Goal: Contribute content: Contribute content

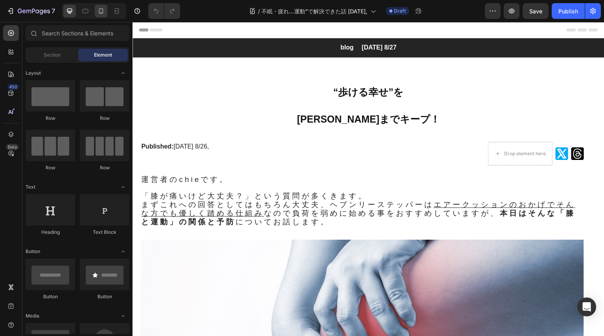
click at [103, 8] on icon at bounding box center [101, 11] width 8 height 8
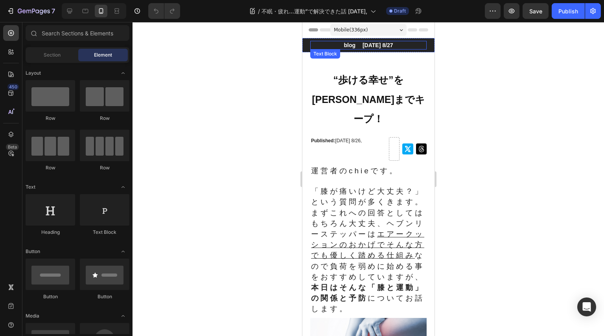
click at [388, 46] on p "blog　 [DATE] 8/27" at bounding box center [367, 45] width 115 height 7
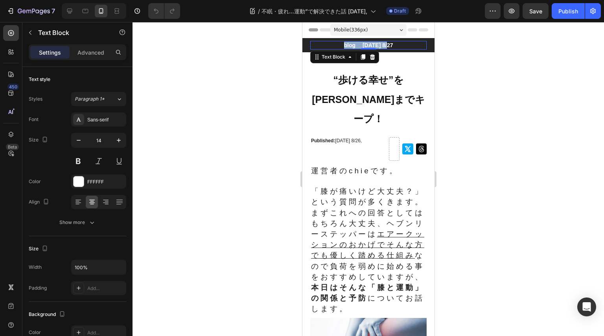
click at [388, 46] on p "blog　 [DATE] 8/27" at bounding box center [367, 45] width 115 height 7
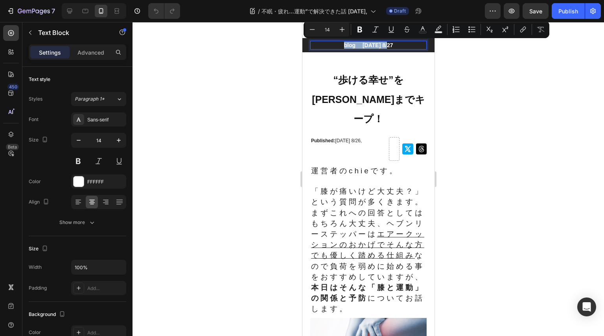
click at [389, 46] on p "blog　 [DATE] 8/27" at bounding box center [367, 45] width 115 height 7
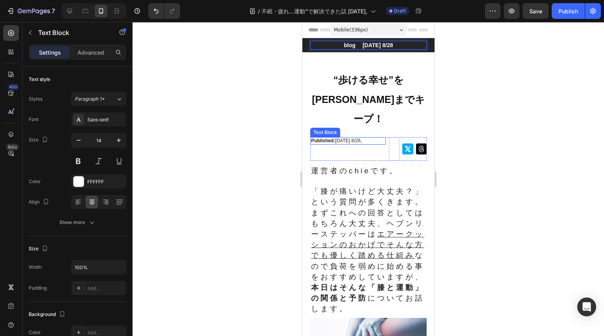
click at [349, 138] on p "Published: [DATE] 8/26," at bounding box center [347, 141] width 74 height 6
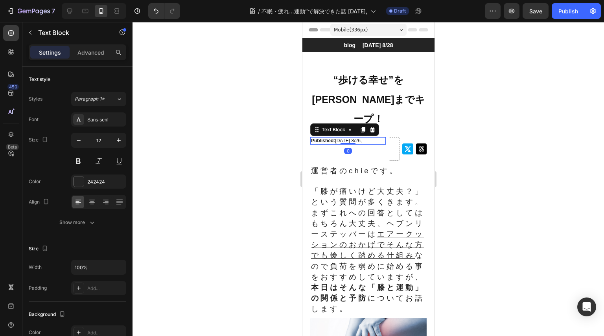
click at [354, 138] on p "Published: [DATE] 8/26," at bounding box center [347, 141] width 74 height 6
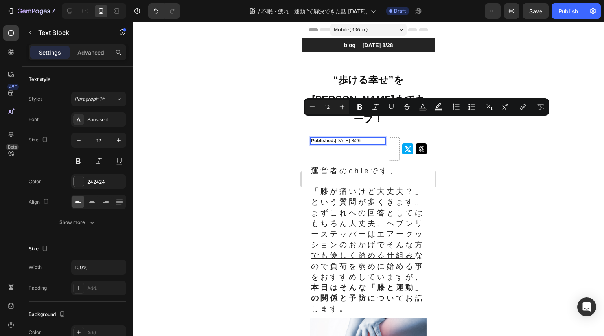
click at [358, 138] on p "Published: [DATE] 8/26," at bounding box center [347, 141] width 74 height 6
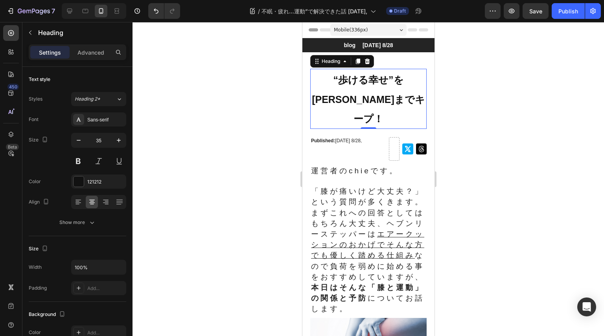
click at [384, 99] on span "[PERSON_NAME]までキープ！" at bounding box center [367, 109] width 113 height 31
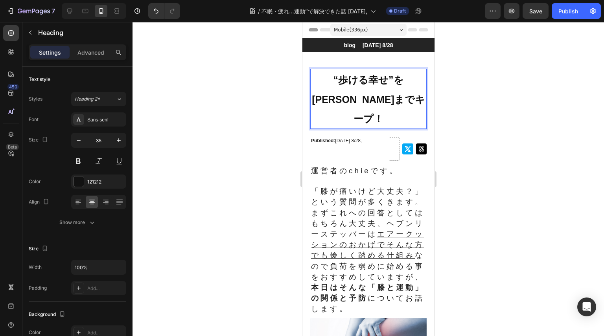
click at [348, 83] on span "“歩ける幸せ”を" at bounding box center [368, 79] width 70 height 11
click at [360, 85] on span "“歩ける幸せ”を" at bounding box center [368, 79] width 70 height 11
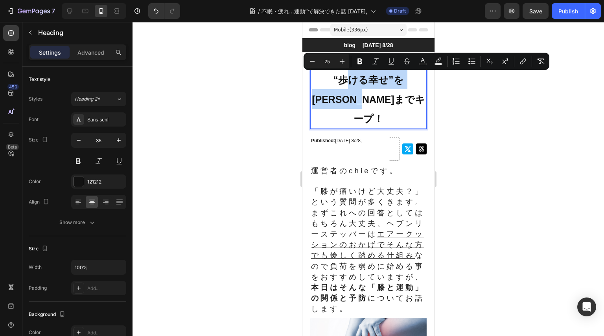
drag, startPoint x: 349, startPoint y: 83, endPoint x: 402, endPoint y: 94, distance: 53.3
click at [402, 94] on p "“歩ける幸せ”を [PERSON_NAME]までキープ！" at bounding box center [367, 99] width 115 height 59
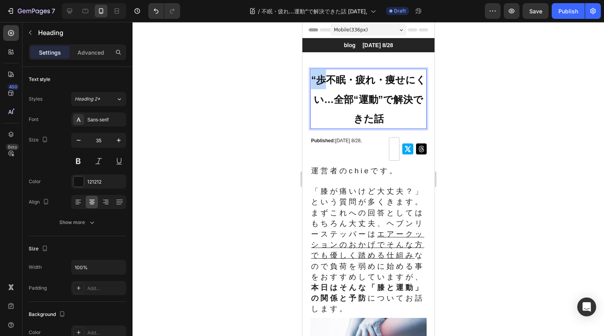
drag, startPoint x: 331, startPoint y: 83, endPoint x: 594, endPoint y: 99, distance: 263.8
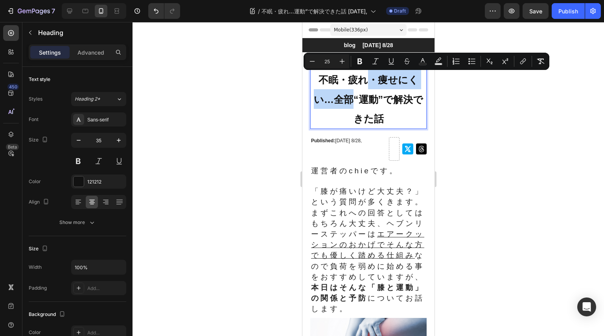
drag, startPoint x: 364, startPoint y: 82, endPoint x: 355, endPoint y: 101, distance: 21.6
click at [355, 101] on span "不眠・疲れ・痩せにくい…全部“運動”で解決できた話" at bounding box center [367, 99] width 109 height 50
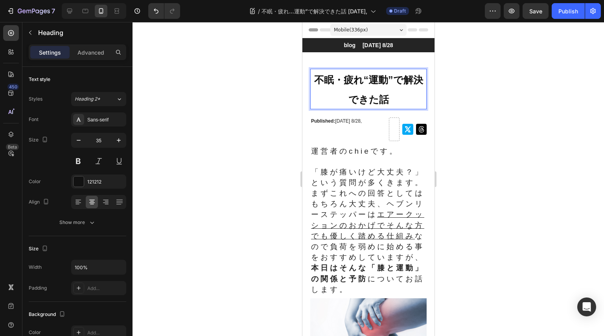
click at [404, 82] on span "不眠・疲れ“運動”で解決できた話" at bounding box center [368, 89] width 109 height 31
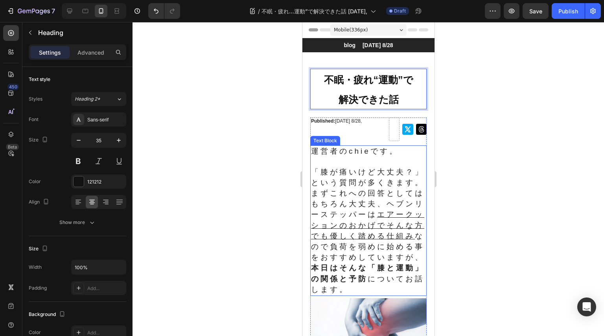
click at [336, 176] on span "「膝が痛いけど大丈夫？」という質問が多くきます。" at bounding box center [366, 177] width 113 height 19
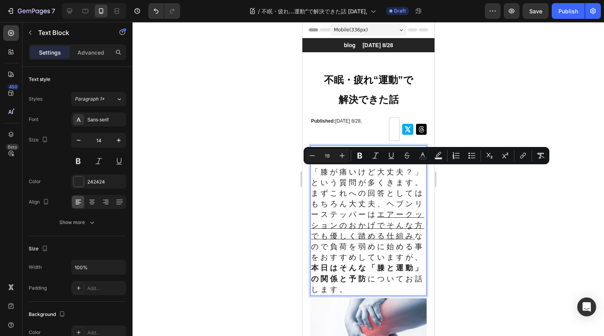
click at [329, 175] on span "「膝が痛いけど大丈夫？」という質問が多くきます。" at bounding box center [366, 177] width 113 height 19
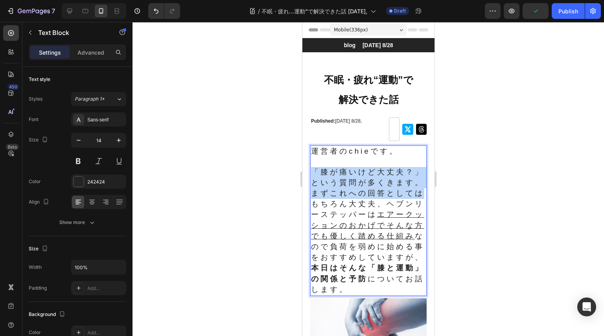
drag, startPoint x: 314, startPoint y: 173, endPoint x: 323, endPoint y: 221, distance: 49.1
click at [323, 221] on div "運営者のchieです。 「膝が痛いけど大丈夫？」という質問が多くきます。 まずこれへの回答としてはもちろん大丈夫、ヘブンリーステッパーは エアークッションのお…" at bounding box center [368, 220] width 116 height 151
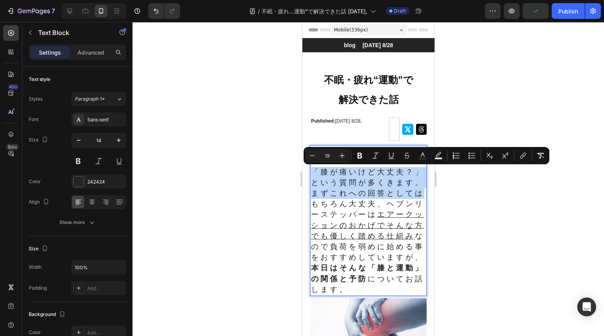
click at [326, 204] on span "まずこれへの回答としてはもちろん大丈夫、ヘブンリーステッパーは エアークッションのおかげでそんな方でも優しく踏める仕組み なので負荷を弱めに始める事をおすすめ…" at bounding box center [366, 241] width 113 height 105
click at [319, 176] on span "「膝が痛いけど大丈夫？」という質問が多くきます。" at bounding box center [366, 177] width 113 height 19
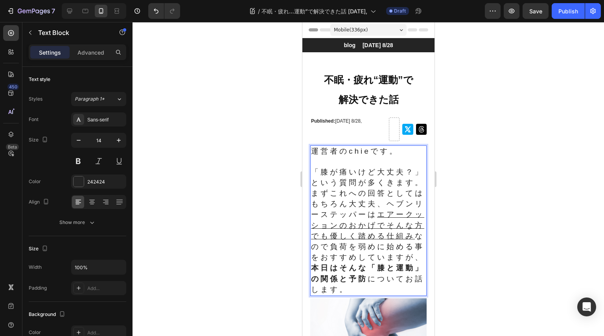
click at [321, 175] on span "「膝が痛いけど大丈夫？」という質問が多くきます。" at bounding box center [366, 177] width 113 height 19
drag, startPoint x: 315, startPoint y: 173, endPoint x: 341, endPoint y: 194, distance: 33.3
click at [341, 187] on span "「膝が痛いけど大丈夫？」という質問が多くきます。" at bounding box center [366, 177] width 113 height 19
click at [354, 174] on p "実は私、以前は ひどい不眠症 に悩んでいました。 。" at bounding box center [367, 177] width 115 height 20
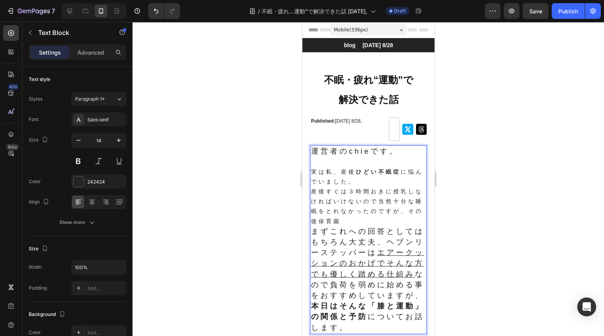
click at [375, 220] on p "産後すぐは３時間おきに授乳しなければいけないので当然十分な睡眠をとれなかったのですが、その後保育園" at bounding box center [367, 207] width 115 height 40
click at [385, 225] on p "産後すぐは３時間おきに授乳しなければいけないので当然十分な睡眠をとれなかったのですが、その後保育園に" at bounding box center [367, 207] width 115 height 40
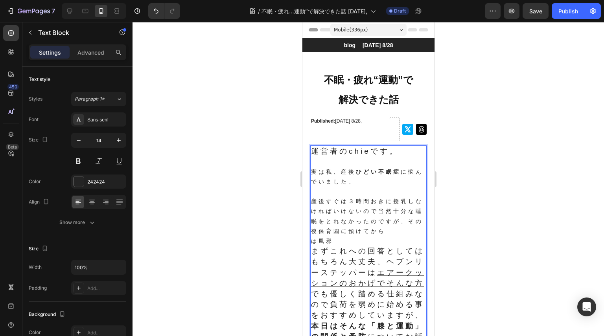
click at [367, 234] on p "産後すぐは３時間おきに授乳しなければいけないので当然十分な睡眠をとれなかったのですが、その後保育園に預けてから" at bounding box center [367, 216] width 115 height 40
click at [360, 248] on span "まずこれへの回答としてはもちろん大丈夫、ヘブンリーステッパーは エアークッションのおかげでそんな方でも優しく踏める仕組み なので負荷を弱めに始める事をおすすめ…" at bounding box center [366, 299] width 113 height 105
click at [351, 242] on p "は子供" at bounding box center [367, 241] width 115 height 10
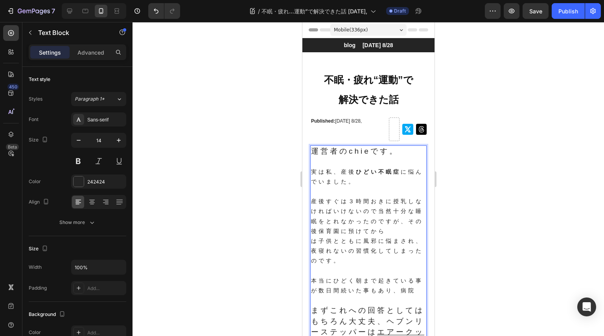
click at [326, 296] on p "本当にひどく朝まで起きている事が数日間続いた事もあり、病院" at bounding box center [367, 286] width 115 height 20
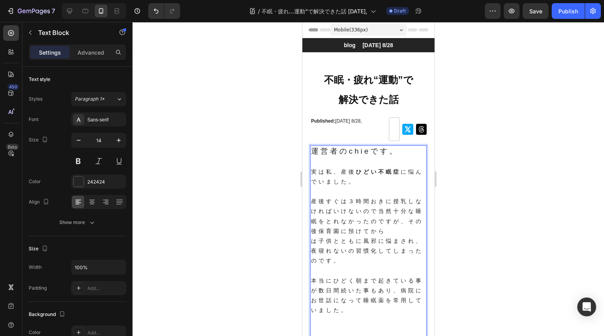
scroll to position [8, 0]
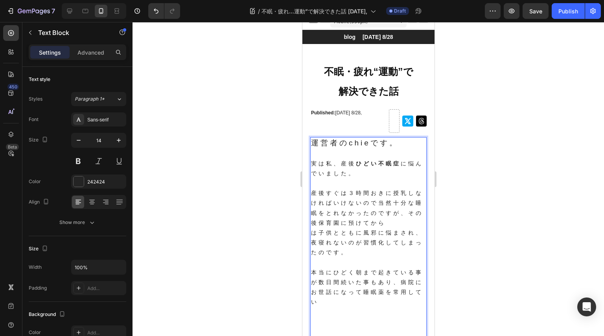
click at [340, 303] on p "本当にひどく朝まで起きている事が数日間続いた事もあり、病院にお世話になって睡眠薬を常用してい" at bounding box center [367, 288] width 115 height 40
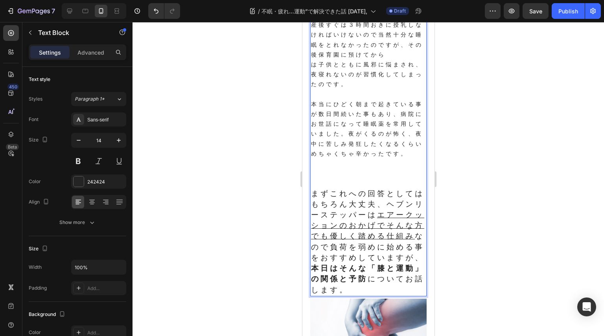
scroll to position [125, 0]
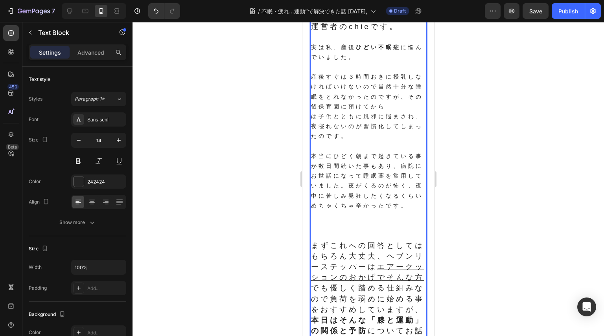
click at [348, 220] on p "Rich Text Editor. Editing area: main" at bounding box center [367, 216] width 115 height 10
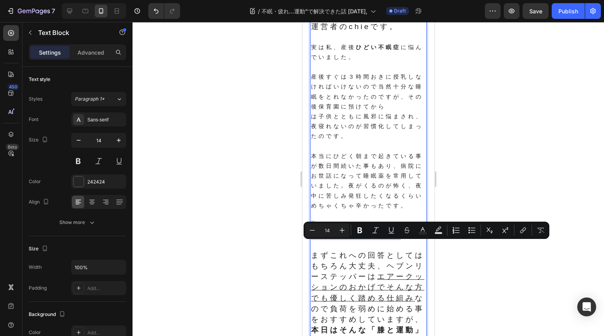
drag, startPoint x: 400, startPoint y: 250, endPoint x: 323, endPoint y: 237, distance: 78.8
click at [323, 237] on div "運営者のchieです。 実は私、産後 ひどい不眠症 に悩んでいました。 産後すぐは３時間おきに授乳しなければいけないので当然十分な睡眠をとれなかったのですが、…" at bounding box center [368, 189] width 116 height 337
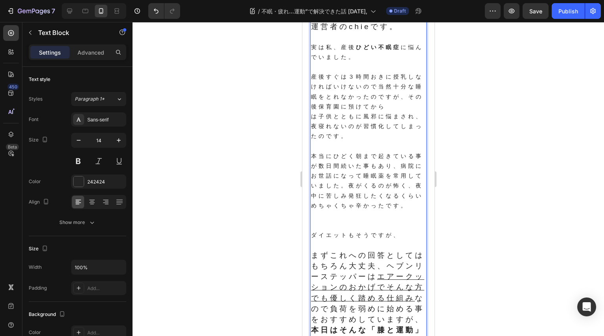
click at [347, 250] on p "Rich Text Editor. Editing area: main" at bounding box center [367, 246] width 115 height 10
click at [408, 240] on p "ダイエットもそうですが、" at bounding box center [367, 235] width 115 height 10
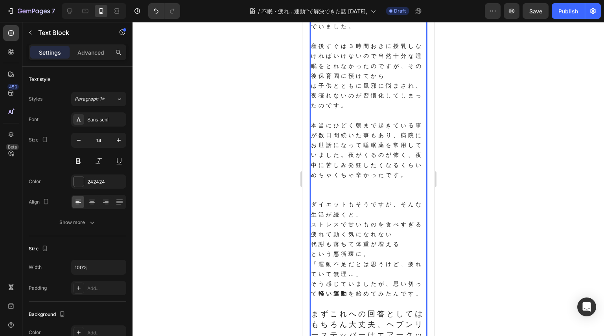
scroll to position [156, 0]
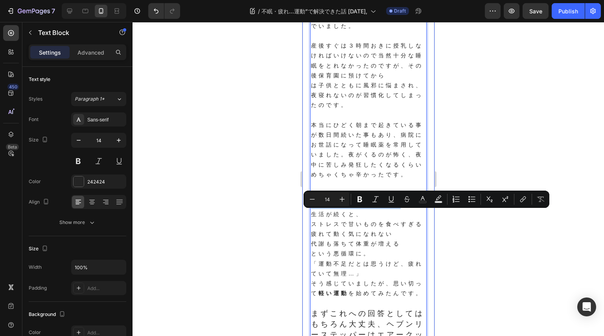
drag, startPoint x: 398, startPoint y: 218, endPoint x: 299, endPoint y: 216, distance: 99.4
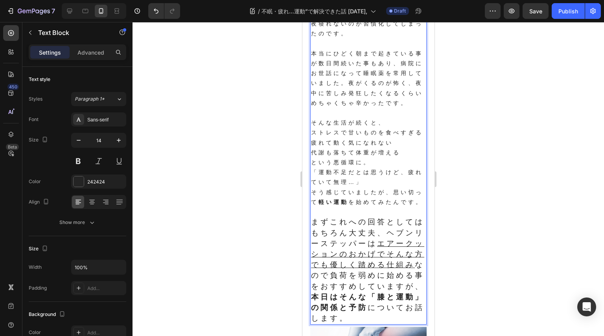
scroll to position [236, 0]
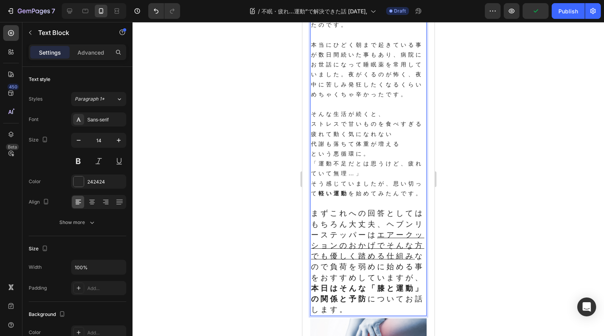
click at [311, 129] on p "ストレスで甘いものを食べすぎる" at bounding box center [367, 124] width 115 height 10
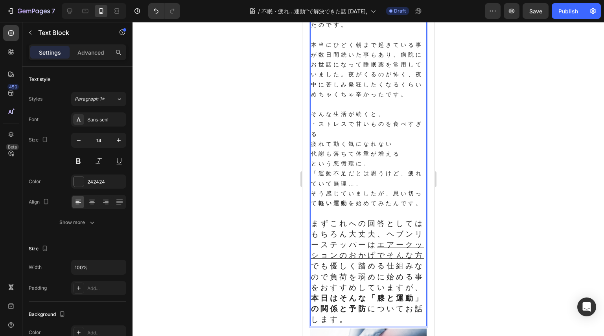
click at [312, 149] on p "疲れて動く気になれない" at bounding box center [367, 144] width 115 height 10
click at [312, 168] on p "代謝も落ちて体重が増える という悪循環に。" at bounding box center [367, 159] width 115 height 20
click at [377, 169] on p "・代謝も落ちて体重が増える という悪循環に。" at bounding box center [367, 159] width 115 height 20
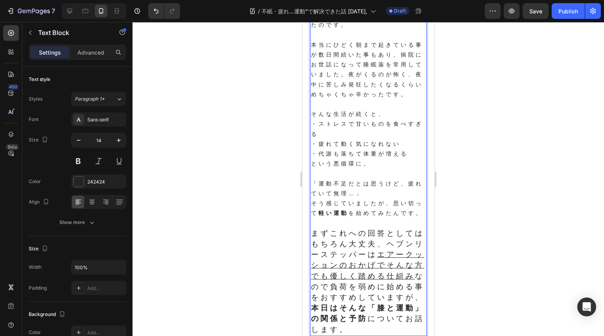
click at [377, 201] on p "「運動不足だとは思うけど、疲れていて無理…」 そう感じていましたが、思い切って 軽い運動 を始めてみたんです。" at bounding box center [367, 199] width 115 height 40
click at [332, 219] on p "「運動不足だとは思うけど、疲れていて無理…」 そう感じていましたが、思い切って 軽い運動 を始めてみたんです。" at bounding box center [367, 199] width 115 height 40
click at [347, 216] on p "「運動不足だとは思うけど、疲れていて無理…」 そう感じていましたが、思い切って 軽い運動 を始めてみたんです。" at bounding box center [367, 199] width 115 height 40
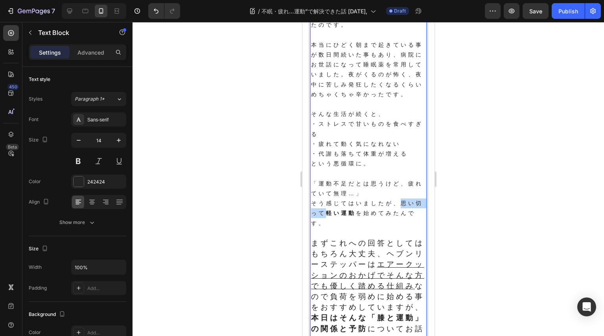
drag, startPoint x: 400, startPoint y: 216, endPoint x: 331, endPoint y: 225, distance: 69.0
click at [331, 225] on p "「運動不足だとは思うけど、疲れていて無理…」 そう感じてはいましたが、思い切って 軽い運動 を始めてみたんです。" at bounding box center [367, 204] width 115 height 50
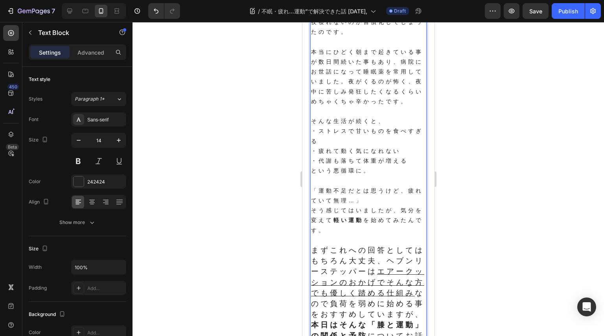
scroll to position [242, 0]
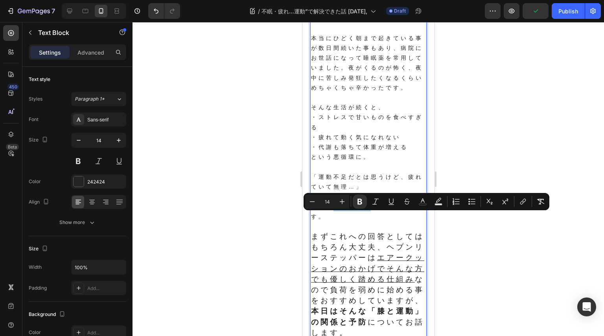
drag, startPoint x: 338, startPoint y: 218, endPoint x: 374, endPoint y: 217, distance: 35.8
click at [374, 217] on p "「運動不足だとは思うけど、疲れていて無理…」 そう感じてはいましたが、気分を変えて 軽い運動 を始めてみたんです。" at bounding box center [367, 197] width 115 height 50
click at [361, 222] on p "「運動不足だとは思うけど、疲れていて無理…」 そう感じてはいましたが、気分を変えて 軽い運動 を始めてみたんです。" at bounding box center [367, 197] width 115 height 50
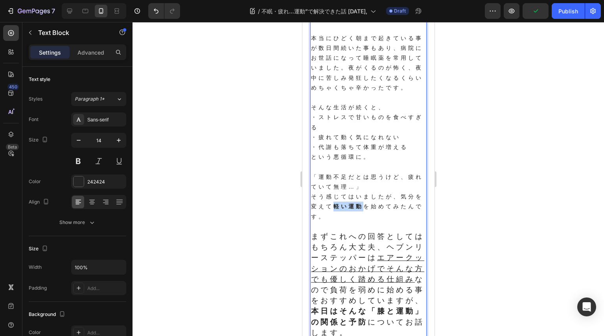
drag, startPoint x: 370, startPoint y: 219, endPoint x: 341, endPoint y: 218, distance: 28.7
click at [341, 218] on p "「運動不足だとは思うけど、疲れていて無理…」 そう感じてはいましたが、気分を変えて 軽い運動 を始めてみたんです。" at bounding box center [367, 197] width 115 height 50
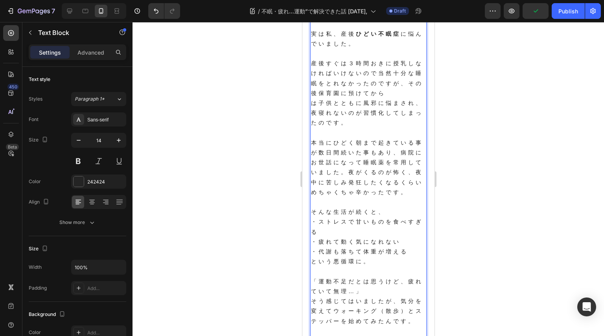
scroll to position [177, 0]
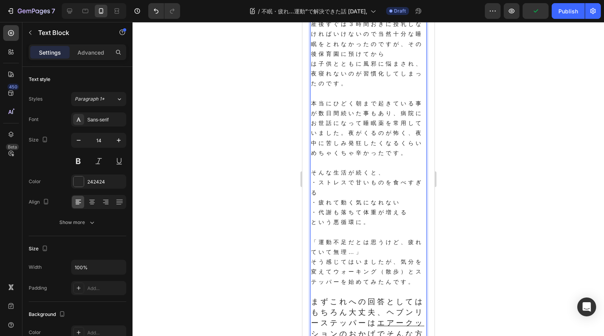
click at [366, 227] on p "・代謝も落ちて体重が増える という悪循環に。" at bounding box center [367, 217] width 115 height 20
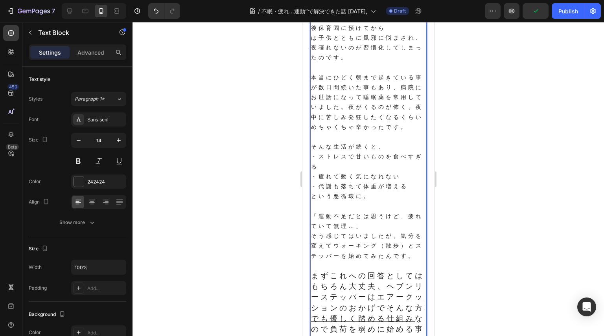
scroll to position [217, 0]
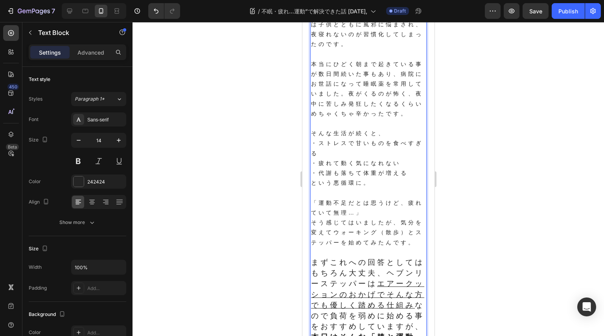
click at [337, 248] on p "「運動不足だとは思うけど、疲れていて無理…」 そう感じてはいましたが、気分を変えてウォーキング（散歩）とステッパーを始めてみたんです。" at bounding box center [367, 223] width 115 height 50
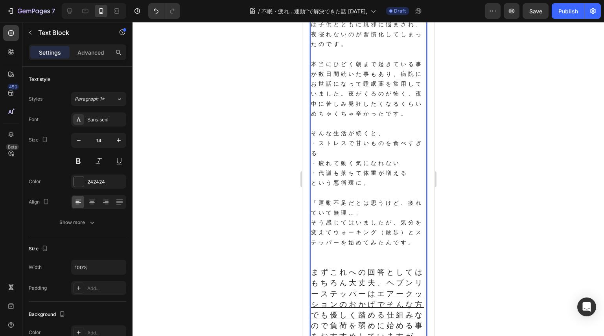
click at [354, 66] on p "本当にひどく朝まで起きている事が数日間続いた事もあり、病院にお世話になって睡眠薬を常用していました。夜がくるのが怖く、夜中に苦しみ発狂したくなるくらいめちゃく…" at bounding box center [367, 88] width 115 height 59
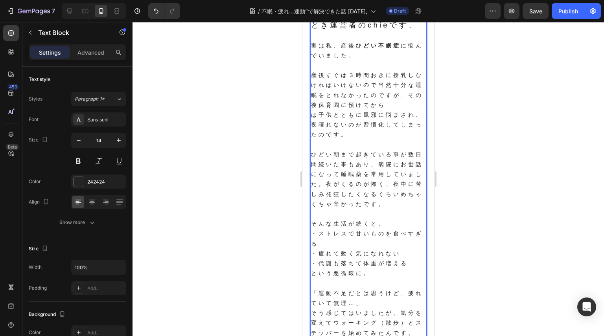
scroll to position [125, 0]
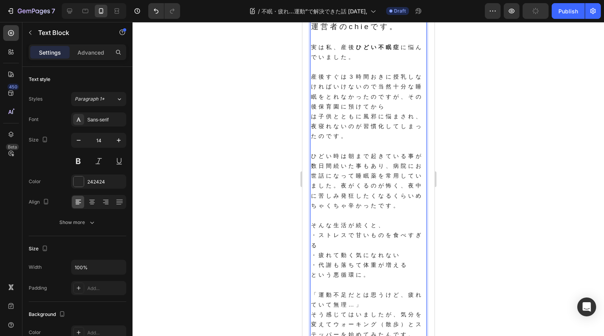
click at [354, 211] on p "ひどい時は朝まで起きている事が数日間続いた事もあり、病院にお世話になって睡眠薬を常用していました。夜がくるのが怖く、夜中に苦しみ発狂したくなるくらいめちゃくち…" at bounding box center [367, 180] width 115 height 59
click at [334, 211] on p "ひどい時は朝まで起きている事が数日間続いた事もあり、病院にお世話になって睡眠薬を常用していました。夜がくるのが怖く、夜中に苦しみ発狂したくなるくらいめちゃくち…" at bounding box center [367, 180] width 115 height 59
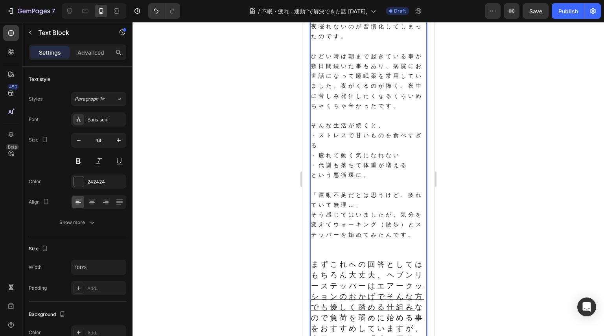
scroll to position [242, 0]
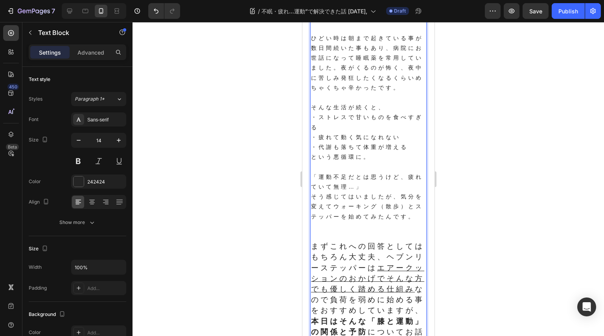
click at [320, 222] on p "「運動不足だとは思うけど、疲れていて無理…」 そう感じてはいましたが、気分を変えてウォーキング（散歩）とステッパーを始めてみたんです。" at bounding box center [367, 197] width 115 height 50
click at [373, 162] on p "・代謝も落ちて体重が増える という悪循環に。" at bounding box center [367, 152] width 115 height 20
click at [399, 209] on p "「運動不足だとは思うけど、疲れていて無理…」 そう感じてはいましたが、気分を変えてウォーキング（散歩）とステッパーを始めてみたんです。" at bounding box center [367, 197] width 115 height 50
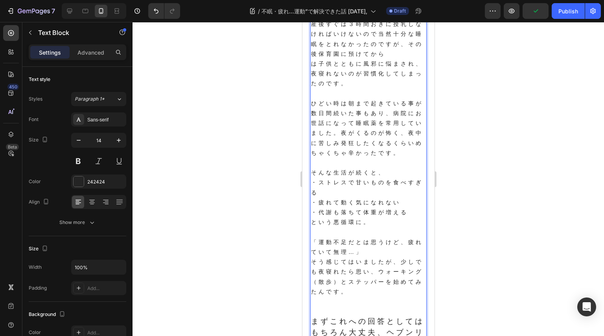
scroll to position [217, 0]
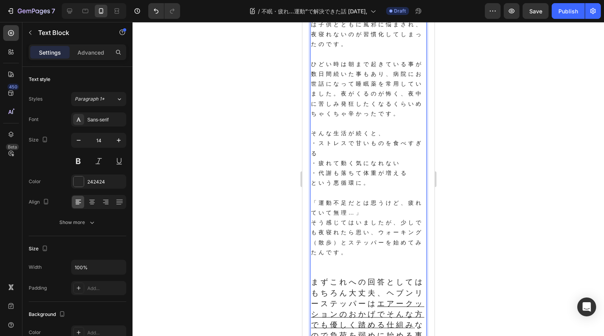
click at [386, 257] on p "「運動不足だとは思うけど、疲れていて無理…」 そう感じてはいましたが、少しでも夜寝れたら思い、ウォーキング（散歩）とステッパーを始めてみたんです。" at bounding box center [367, 227] width 115 height 59
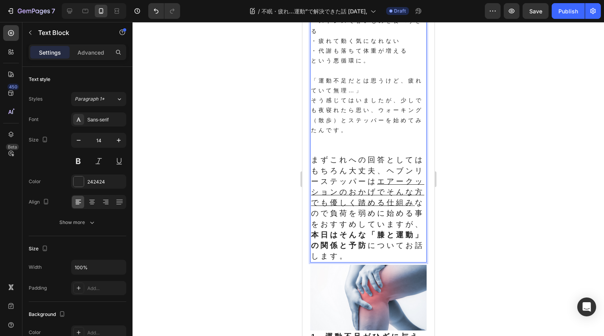
scroll to position [334, 0]
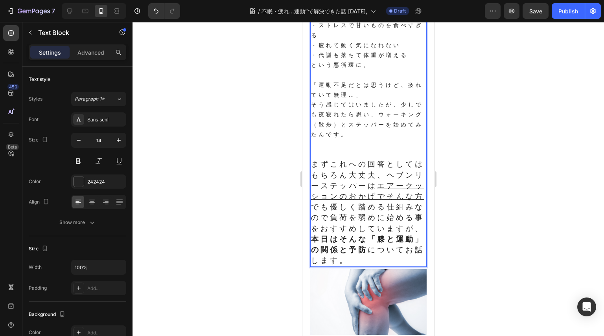
click at [349, 225] on span "まずこれへの回答としてはもちろん大丈夫、ヘブンリーステッパーは エアークッションのおかげでそんな方でも優しく踏める仕組み なので負荷を弱めに始める事をおすすめ…" at bounding box center [366, 212] width 113 height 105
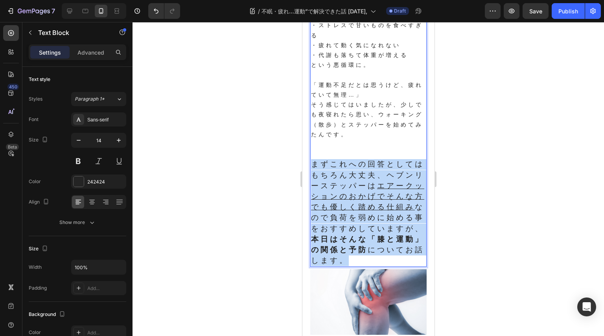
drag, startPoint x: 335, startPoint y: 283, endPoint x: 312, endPoint y: 170, distance: 115.5
click at [312, 170] on p "まずこれへの回答としてはもちろん大丈夫、ヘブンリーステッパーは エアークッションのおかげでそんな方でも優しく踏める仕組み なので負荷を弱めに始める事をおすすめ…" at bounding box center [367, 212] width 115 height 107
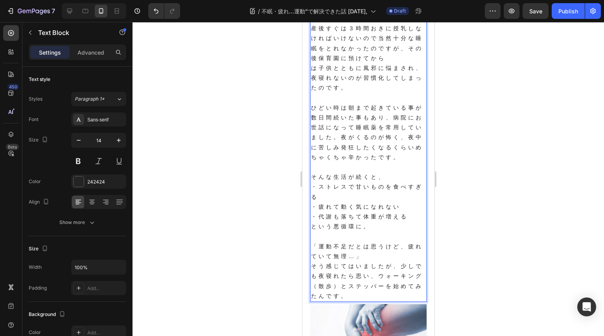
scroll to position [138, 0]
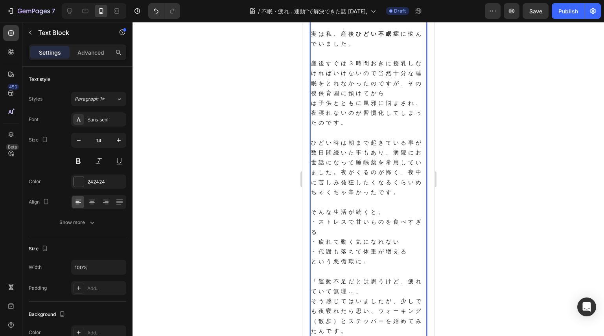
click at [402, 237] on p "・ストレスで甘いものを食べすぎる" at bounding box center [367, 227] width 115 height 20
click at [377, 276] on p "Rich Text Editor. Editing area: main" at bounding box center [367, 271] width 115 height 10
click at [365, 276] on p "Rich Text Editor. Editing area: main" at bounding box center [367, 271] width 115 height 10
click at [365, 266] on p "・代謝も落ちて体重が増える という悪循環に。" at bounding box center [367, 257] width 115 height 20
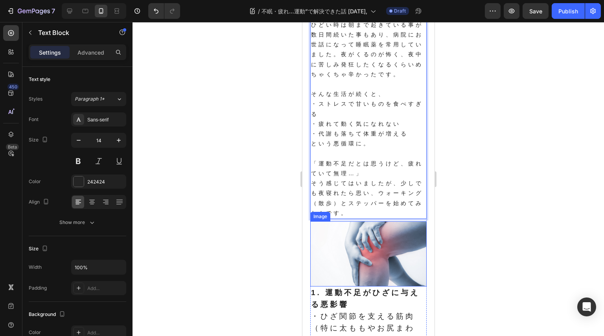
scroll to position [334, 0]
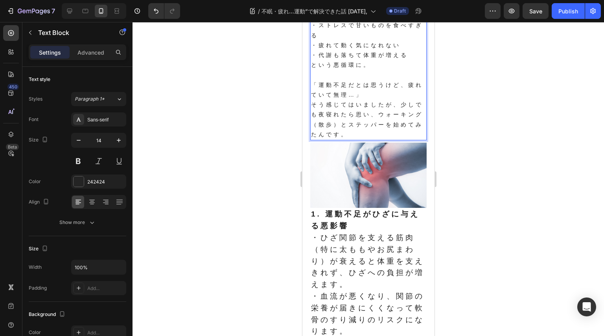
click at [351, 130] on p "「運動不足だとは思うけど、疲れていて無理…」 そう感じてはいましたが、少しでも夜寝れたら思い、ウォーキング（散歩）とステッパーを始めてみたんです。" at bounding box center [367, 109] width 115 height 59
click at [389, 127] on p "「運動不足だとは思うけど、疲れていて無理…」 そう感じてはいましたが、少しでも夜寝れたら思い、ウォーキング（散歩）とステッパーを始めてみたんです。" at bounding box center [367, 109] width 115 height 59
click at [385, 128] on p "「運動不足だとは思うけど、疲れていて無理…」 そう感じてはいましたが、少しでも夜寝れたら思い、ウォーキング（散歩）とステッパーを始めてみたんです。" at bounding box center [367, 109] width 115 height 59
click at [361, 232] on p "1. 運動不足がひざに与える悪影響" at bounding box center [367, 221] width 115 height 24
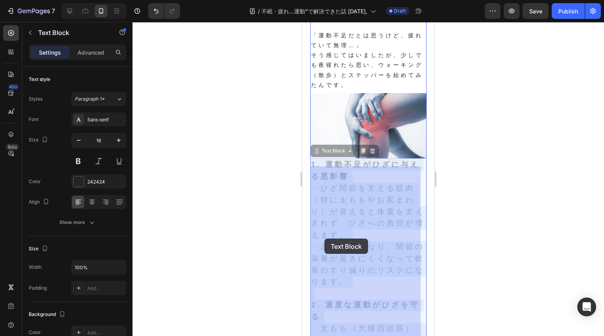
scroll to position [413, 0]
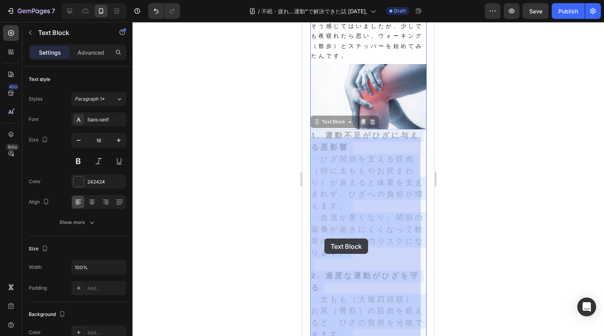
drag, startPoint x: 314, startPoint y: 221, endPoint x: 331, endPoint y: 231, distance: 20.2
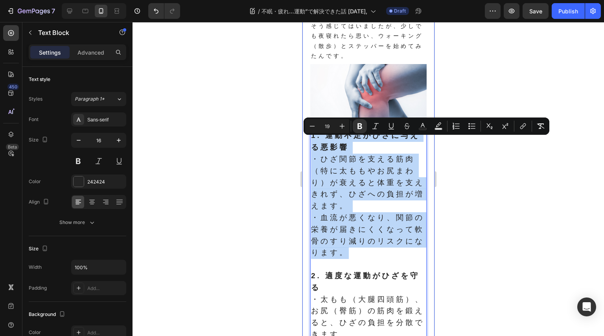
drag, startPoint x: 378, startPoint y: 263, endPoint x: 307, endPoint y: 137, distance: 144.1
click at [306, 136] on div "Published: [DATE] 8/28, Text Block Icon Icon Row Row 運営者のchieです。 実は私、産後 ひどい不眠症 …" at bounding box center [368, 241] width 132 height 1074
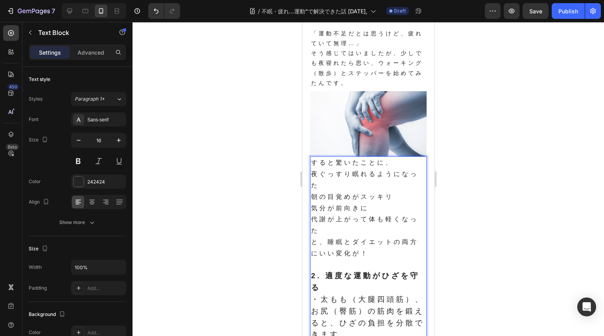
click at [365, 191] on p "夜ぐっすり眠れるようになった" at bounding box center [367, 180] width 115 height 23
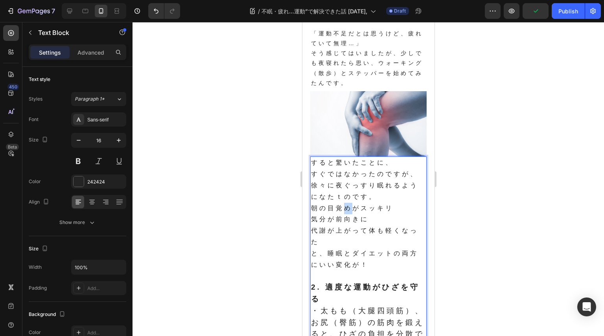
click at [353, 213] on p "朝の目覚めがスッキリ" at bounding box center [367, 208] width 115 height 11
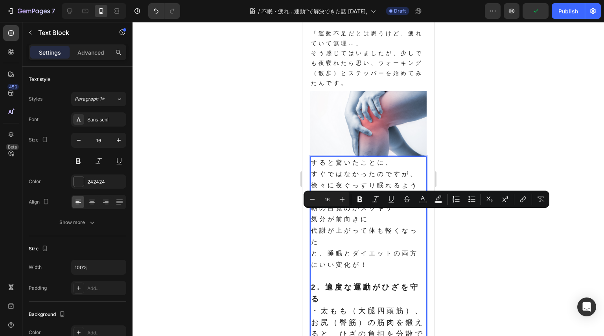
click at [348, 225] on p "気分が前向きに" at bounding box center [367, 219] width 115 height 11
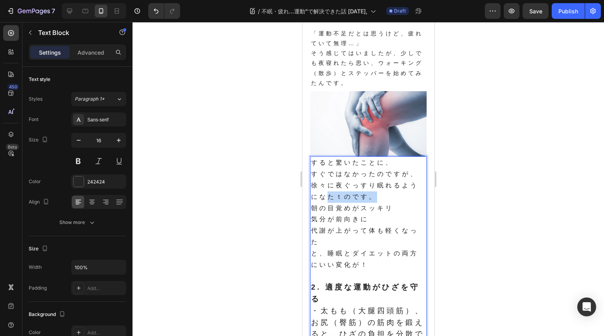
drag, startPoint x: 327, startPoint y: 201, endPoint x: 372, endPoint y: 204, distance: 44.5
click at [372, 202] on p "すぐではなかったのですが、徐々に夜ぐっすり眠れるようになたｔのです。" at bounding box center [367, 186] width 115 height 34
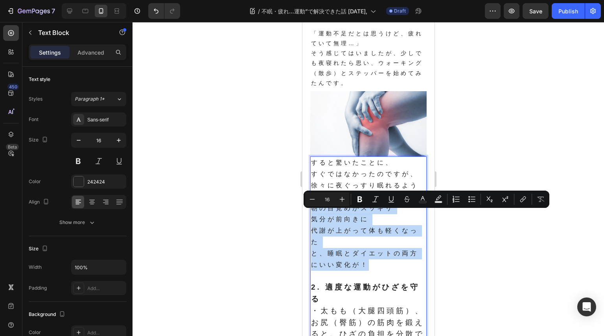
drag, startPoint x: 362, startPoint y: 250, endPoint x: 312, endPoint y: 212, distance: 62.4
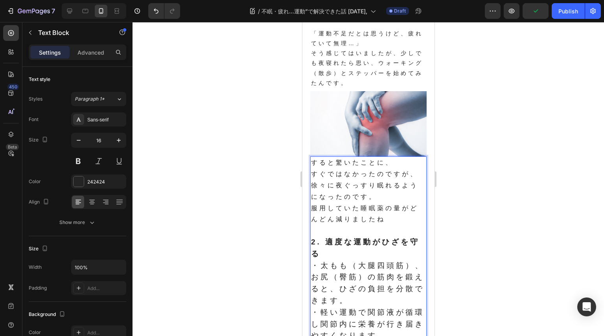
click at [387, 225] on p "服用していた睡眠薬の量がどんどん減りましたね" at bounding box center [367, 214] width 115 height 23
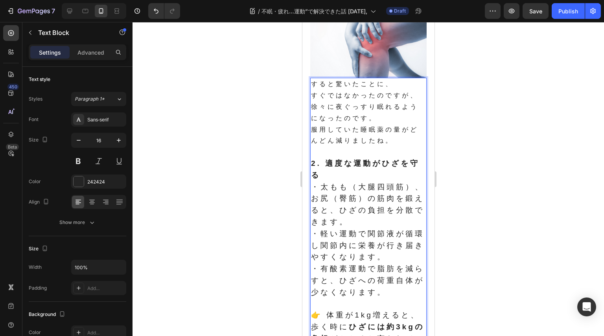
scroll to position [425, 0]
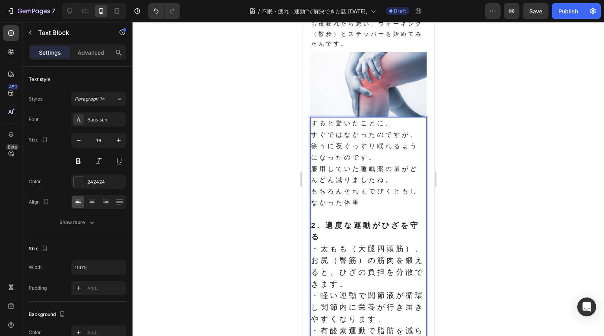
click at [385, 204] on p "もちろんそれまでぴくともしなかった体重" at bounding box center [367, 197] width 115 height 23
click at [379, 207] on p "もちろんそれまでぴくともしなかった体重" at bounding box center [367, 197] width 115 height 23
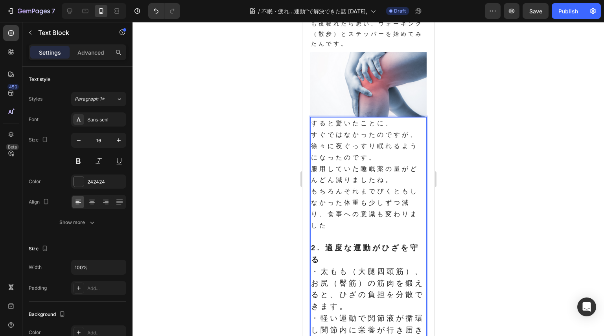
click at [365, 242] on p "Rich Text Editor. Editing area: main" at bounding box center [367, 236] width 115 height 11
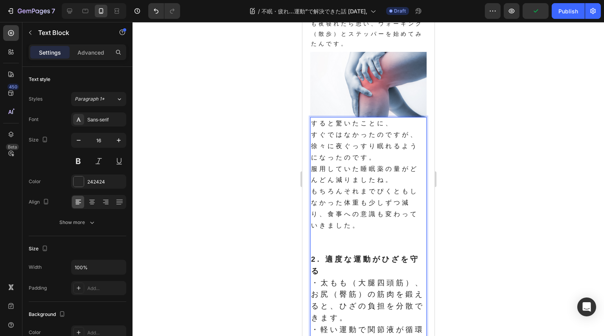
click at [373, 163] on p "すぐではなかったのですが、徐々に夜ぐっすり眠れるようになったのです。" at bounding box center [367, 146] width 115 height 34
click at [371, 151] on p "すぐではなかったのですが、徐々に夜ぐっすり眠れるようになったのです！" at bounding box center [367, 146] width 115 height 34
click at [377, 157] on p "すぐではなかったのですが、徐々に夜ぐっすり眠れるようになったのです！" at bounding box center [367, 146] width 115 height 34
click at [352, 163] on p "すぐではなかったのですが、徐々に夜眠れるようになったのです！" at bounding box center [367, 146] width 115 height 34
click at [398, 186] on p "服用していた睡眠薬の量がどんどん減りましたね。" at bounding box center [367, 174] width 115 height 23
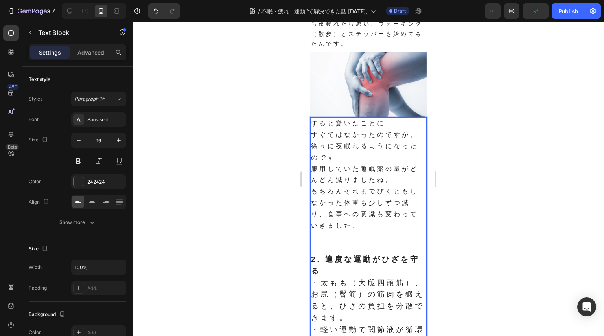
click at [371, 231] on p "もちろんそれまでぴくともしなかった体重も少しずつ減り、食事への意識も変わっていきました。" at bounding box center [367, 208] width 115 height 45
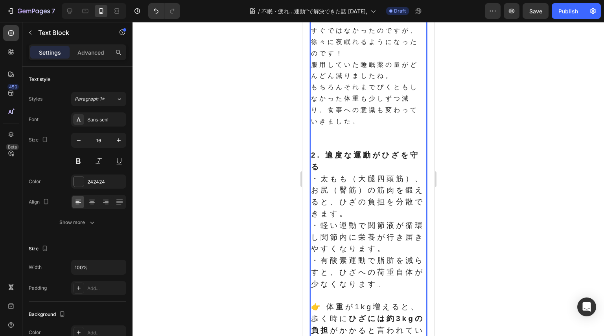
scroll to position [543, 0]
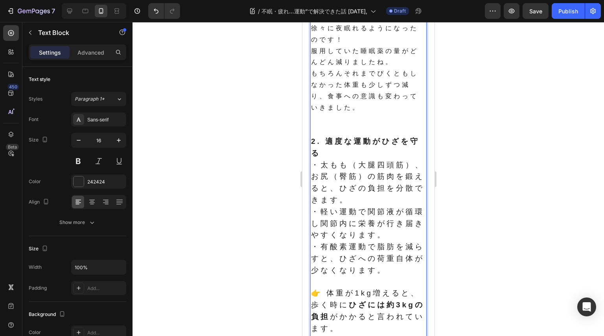
click at [360, 198] on span "・太もも（大腿四頭筋）、お尻（臀筋）の筋肉を鍛えると、ひざの負担を分散できます。" at bounding box center [366, 182] width 113 height 43
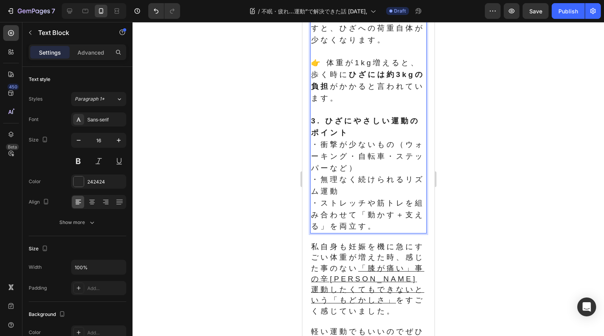
scroll to position [779, 0]
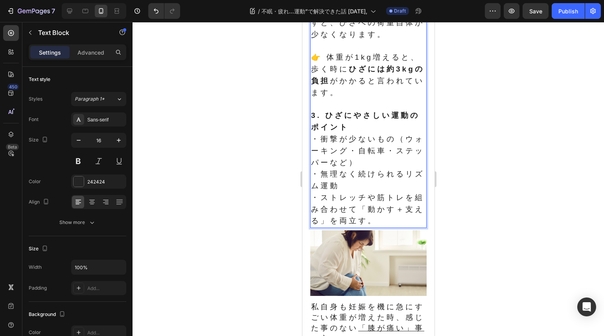
click at [386, 225] on span "・ストレッチや筋トレを組み合わせて「動かす＋支える」を両立す。" at bounding box center [366, 209] width 113 height 32
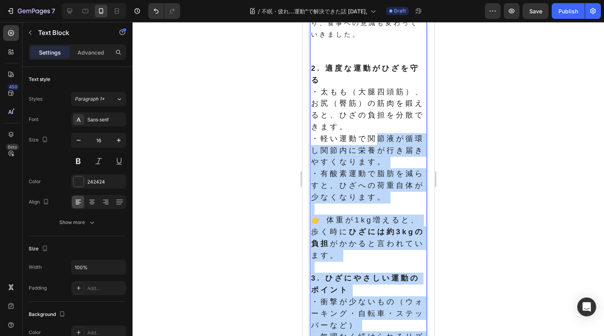
scroll to position [543, 0]
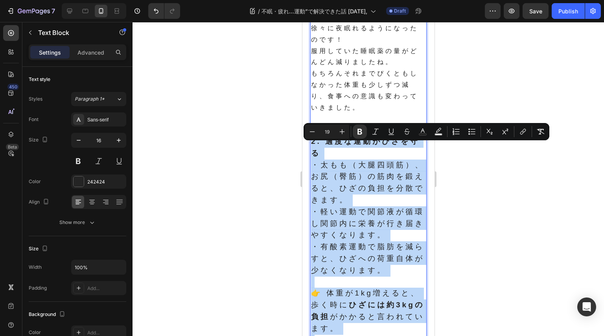
drag, startPoint x: 389, startPoint y: 231, endPoint x: 613, endPoint y: 156, distance: 236.2
click at [316, 136] on div "すると驚いたことに、 すぐではなかったのですが、徐々に夜眠れるようになったのです！ 服用していた睡眠薬の量がどんどん減りましたね。 もちろんそれまでぴくともし…" at bounding box center [368, 231] width 116 height 465
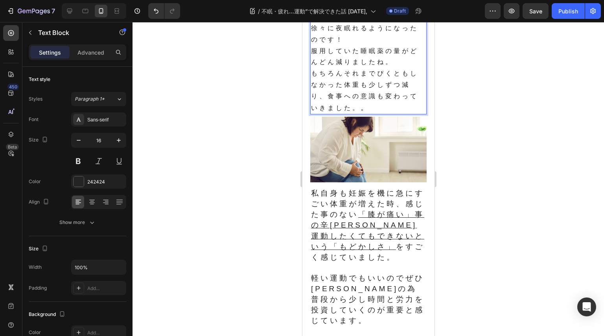
click at [373, 114] on p "もちろんそれまでぴくともしなかった体重も少しずつ減り、食事への意識も変わっていきました。 。" at bounding box center [367, 91] width 115 height 46
click at [325, 201] on span "私自身も妊娠を機に急にすごい体重が増えた時、感じた事のない 「膝が痛い」事の辛[PERSON_NAME]運動したくてもできないという「もどかしさ」 をすごく感…" at bounding box center [366, 225] width 113 height 72
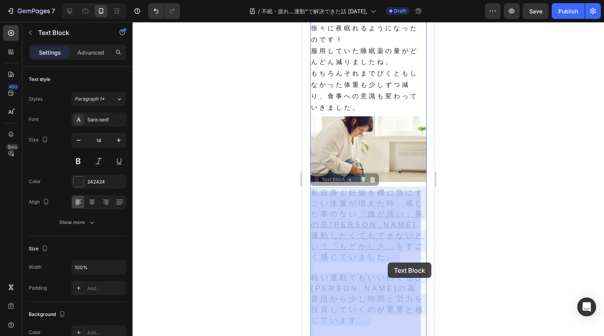
drag, startPoint x: 336, startPoint y: 213, endPoint x: 387, endPoint y: 263, distance: 70.9
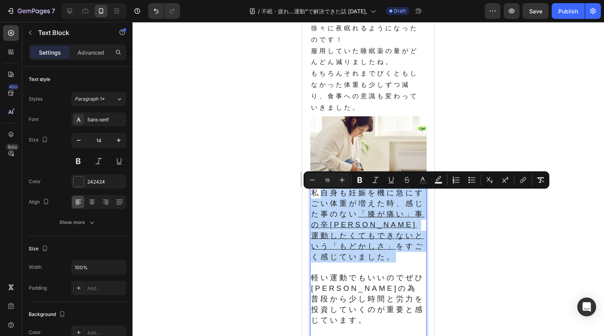
drag, startPoint x: 326, startPoint y: 198, endPoint x: 393, endPoint y: 265, distance: 94.8
click at [393, 263] on p "私自身も妊娠を機に急にすごい体重が増えた時、感じた事のない 「膝が痛い」事の辛[PERSON_NAME]運動したくてもできないという「もどかしさ」 をすごく感…" at bounding box center [367, 225] width 115 height 75
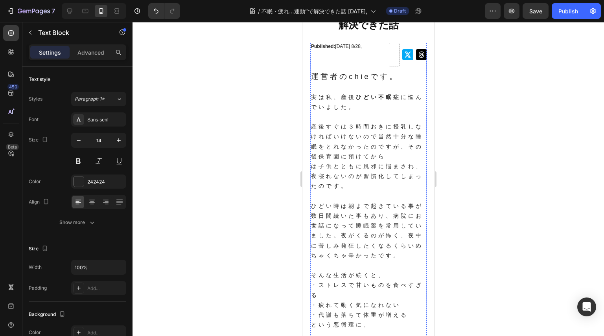
scroll to position [0, 0]
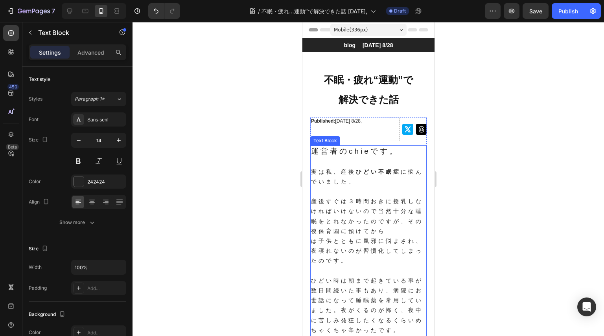
click at [375, 262] on p "は子供とともに風邪に悩まされ、夜寝れないのが習慣化してしまったのです。" at bounding box center [367, 251] width 115 height 30
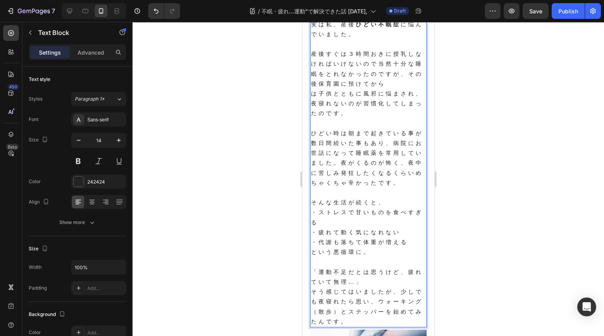
scroll to position [157, 0]
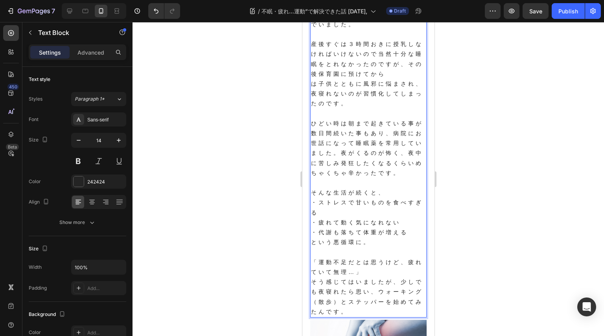
click at [369, 247] on p "・代謝も落ちて体重が増える という悪循環に。" at bounding box center [367, 238] width 115 height 20
click at [401, 228] on p "・疲れて動く気になれない" at bounding box center [367, 223] width 115 height 10
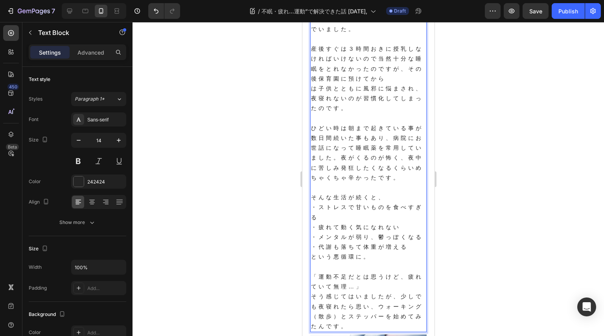
scroll to position [203, 0]
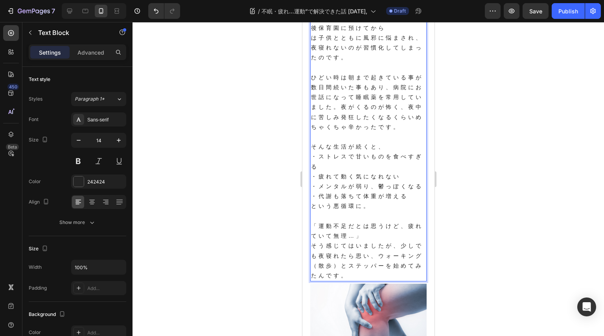
click at [373, 221] on p "Rich Text Editor. Editing area: main" at bounding box center [367, 216] width 115 height 10
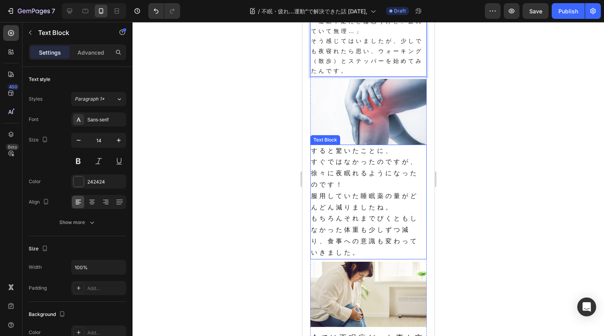
scroll to position [518, 0]
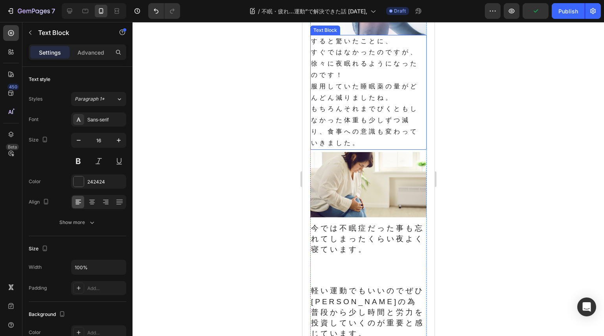
click at [370, 81] on p "すぐではなかったのですが、徐々に夜眠れるようになったのです！" at bounding box center [367, 64] width 115 height 34
click at [387, 149] on p "もちろんそれまでぴくともしなかった体重も少しずつ減り、食事への意識も変わっていきました。" at bounding box center [367, 125] width 115 height 45
click at [390, 255] on p "今では不眠症だった事も忘れてしまったくらい夜よく寝ています。" at bounding box center [367, 239] width 115 height 32
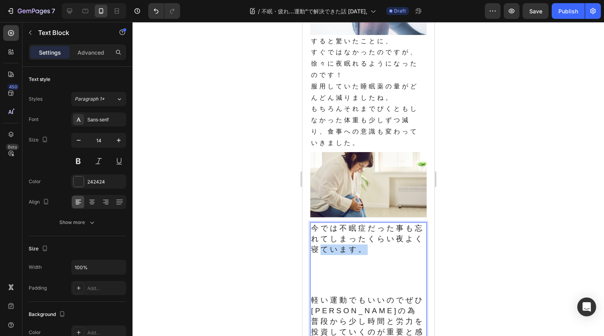
drag, startPoint x: 335, startPoint y: 268, endPoint x: 398, endPoint y: 269, distance: 62.9
click at [398, 255] on p "今では不眠症だった事も忘れてしまったくらい夜よく寝ています。" at bounding box center [367, 239] width 115 height 32
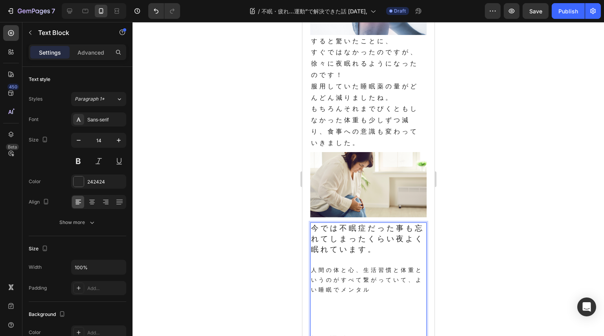
click at [396, 295] on p "人間の体と心、生活習慣と体重というのがすべて繋がっていて、よい睡眠でメンタル" at bounding box center [367, 280] width 115 height 30
click at [384, 315] on p "人間の体と心、生活習慣と体重というのがすべて繋がっています。運動とよい睡眠でメンタル改善し、メンタルが改善することで大絵と" at bounding box center [367, 290] width 115 height 50
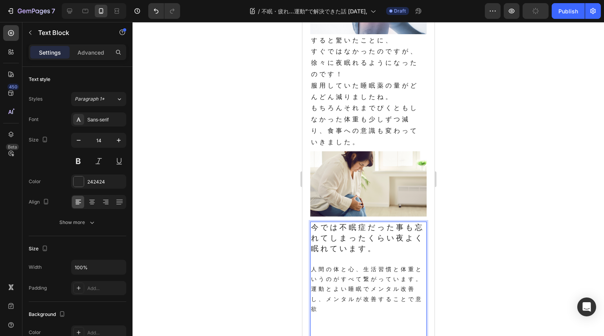
click at [384, 314] on p "人間の体と心、生活習慣と体重というのがすべて繋がっています。運動とよい睡眠でメンタル改善し、メンタルが改善することで意欲" at bounding box center [367, 289] width 115 height 50
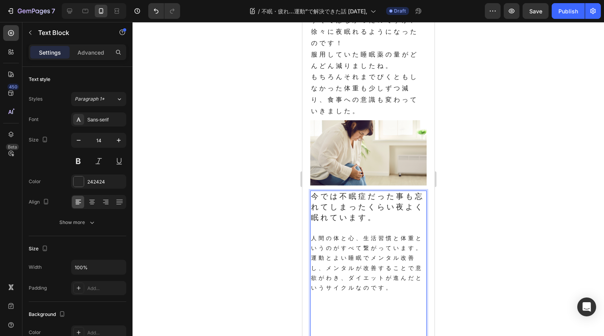
scroll to position [559, 0]
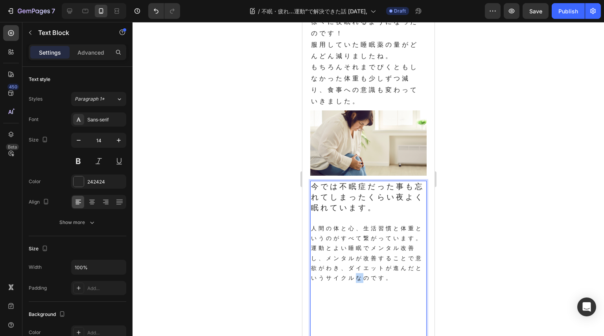
drag, startPoint x: 386, startPoint y: 292, endPoint x: 393, endPoint y: 296, distance: 8.8
click at [393, 283] on p "人間の体と心、生活習慣と体重というのがすべて繋がっています。運動とよい睡眠でメンタル改善し、メンタルが改善することで意欲がわき、ダイエットが進んだというサイク…" at bounding box center [367, 253] width 115 height 59
drag, startPoint x: 380, startPoint y: 327, endPoint x: 395, endPoint y: 294, distance: 36.4
click at [384, 315] on div "今では不眠症だった事も忘れてしまったくらい夜よく眠れています。 人間の体と心、生活習慣と体重というのがすべて繋がっています。運動とよい睡眠でメンタル改善し、メ…" at bounding box center [368, 304] width 116 height 247
click at [397, 283] on p "人間の体と心、生活習慣と体重というのがすべて繋がっています。運動とよい睡眠でメンタル改善し、メンタルが改善することで意欲がわき、ダイエットが進んだというサイク…" at bounding box center [367, 253] width 115 height 59
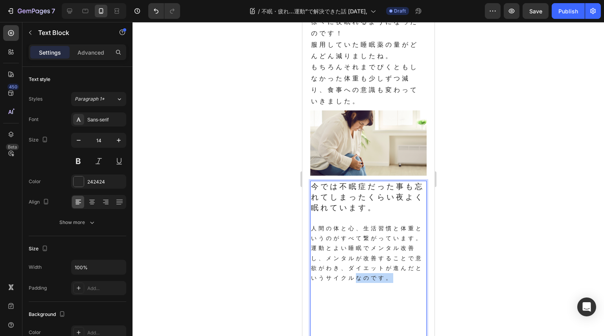
drag, startPoint x: 397, startPoint y: 305, endPoint x: 387, endPoint y: 296, distance: 13.6
click at [387, 283] on p "人間の体と心、生活習慣と体重というのがすべて繋がっています。運動とよい睡眠でメンタル改善し、メンタルが改善することで意欲がわき、ダイエットが進んだというサイク…" at bounding box center [367, 253] width 115 height 59
click at [390, 283] on p "人間の体と心、生活習慣と体重というのがすべて繋がっています。運動とよい睡眠でメンタル改善し、メンタルが改善することで意欲がわき、ダイエットが進んだというサイクル" at bounding box center [367, 253] width 115 height 59
click at [388, 293] on p "人間の体と心、生活習慣と体重というのがすべて繋がっています。運動とよい睡眠でメンタル改善し、メンタルが改善することで意欲がわき、ダイエットが進んだというサイク…" at bounding box center [367, 258] width 115 height 69
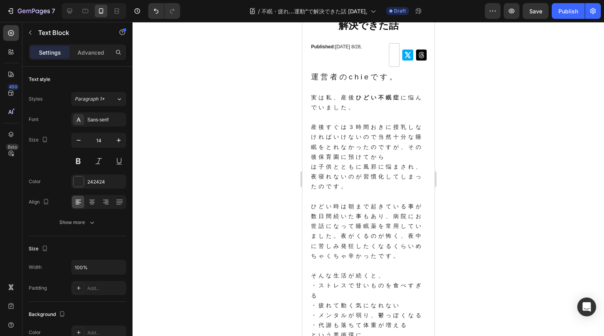
scroll to position [9, 0]
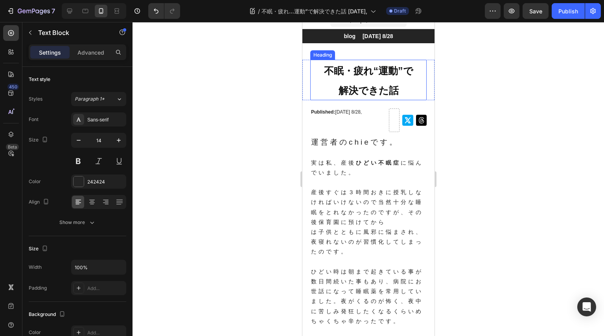
click at [375, 75] on span "不眠・疲れ“運動”で" at bounding box center [367, 70] width 89 height 11
click at [370, 74] on span "不眠・疲れ“運動”で" at bounding box center [367, 70] width 89 height 11
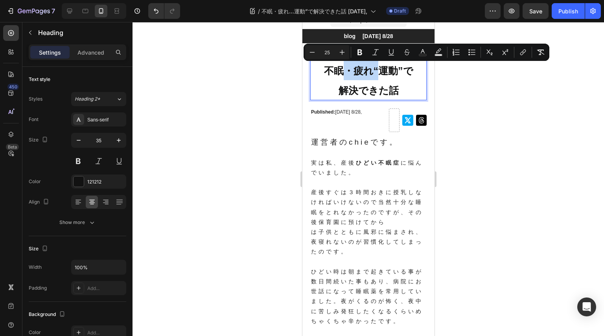
drag, startPoint x: 374, startPoint y: 75, endPoint x: 336, endPoint y: 65, distance: 38.7
click at [336, 65] on span "不眠・疲れ“運動”で" at bounding box center [367, 70] width 89 height 11
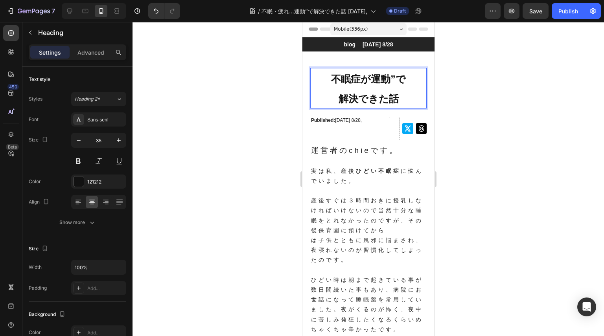
scroll to position [0, 0]
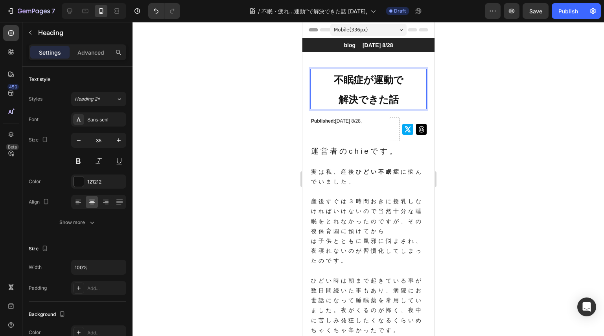
click at [544, 110] on div at bounding box center [367, 179] width 471 height 314
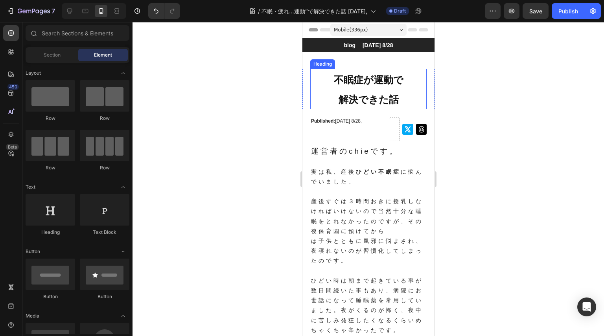
click at [376, 88] on p "⁠⁠⁠⁠⁠⁠⁠ 不眠症が運動で 解決できた話" at bounding box center [367, 89] width 115 height 39
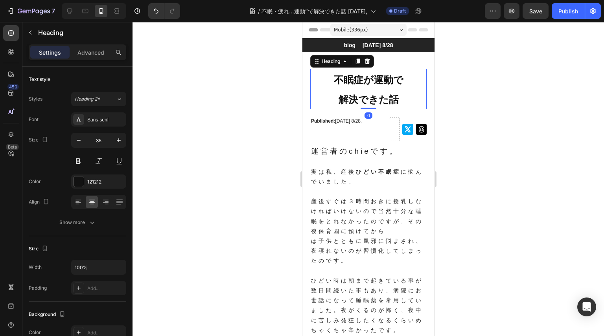
click at [472, 100] on div at bounding box center [367, 179] width 471 height 314
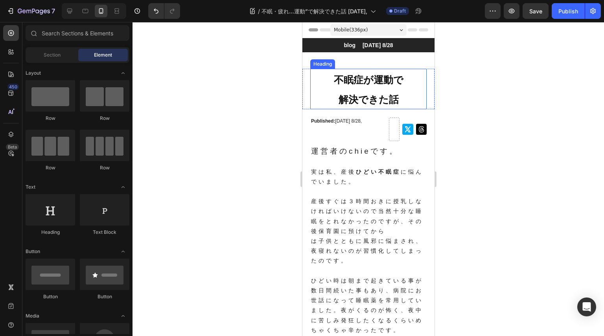
click at [367, 88] on p "⁠⁠⁠⁠⁠⁠⁠ 不眠症が運動で 解決できた話" at bounding box center [367, 89] width 115 height 39
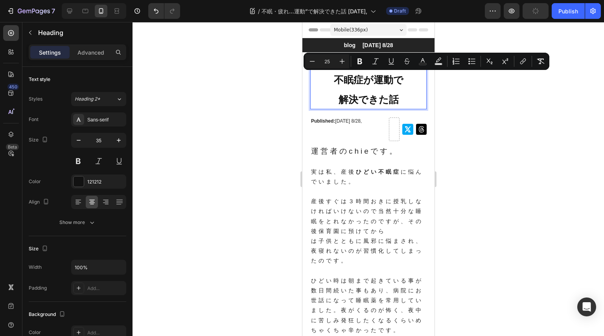
click at [379, 92] on p "不眠症が運動で 解決できた話" at bounding box center [367, 89] width 115 height 39
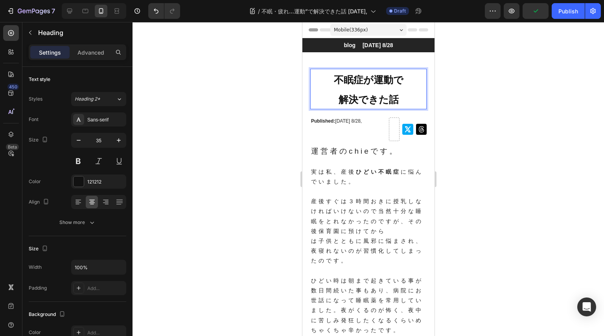
click at [358, 103] on span "解決できた話" at bounding box center [368, 99] width 60 height 11
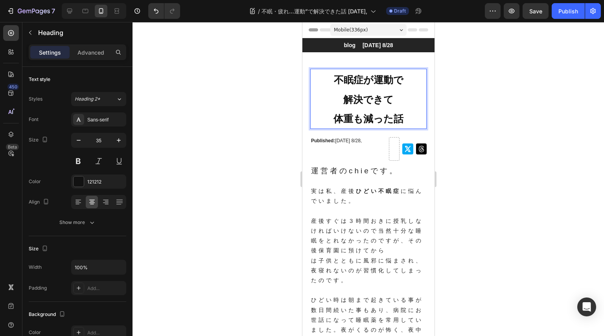
click at [454, 167] on div at bounding box center [367, 179] width 471 height 314
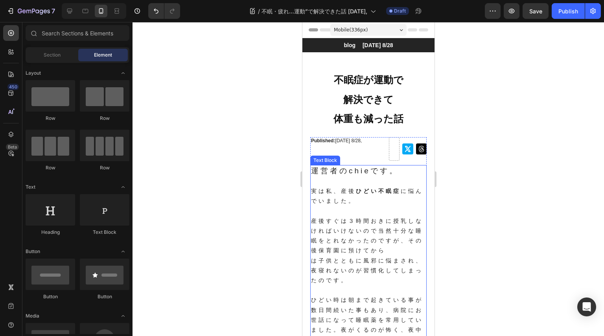
scroll to position [39, 0]
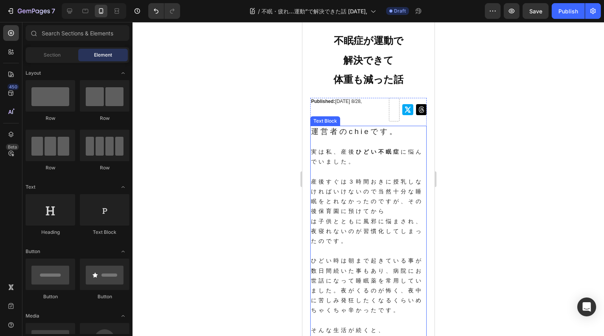
click at [367, 188] on p "産後すぐは３時間おきに授乳しなければいけないので当然十分な睡眠をとれなかったのですが、その後保育園に預けてから" at bounding box center [367, 197] width 115 height 40
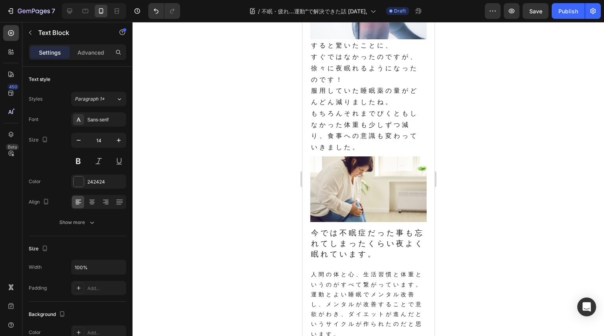
scroll to position [589, 0]
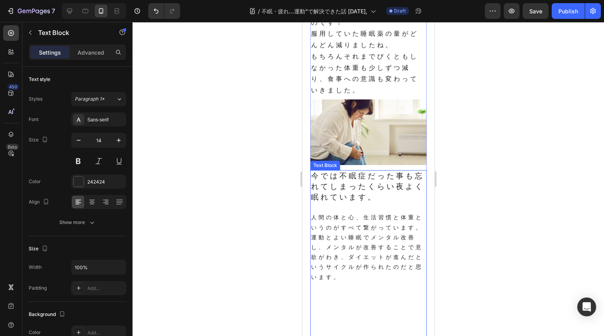
click at [367, 201] on span "今では不眠症だった事も忘れてしまったくらい夜よく眠れています。" at bounding box center [366, 186] width 113 height 29
click at [363, 201] on span "今では不眠症だった事も忘れてしまったくらい夜よく眠れています。" at bounding box center [366, 186] width 113 height 29
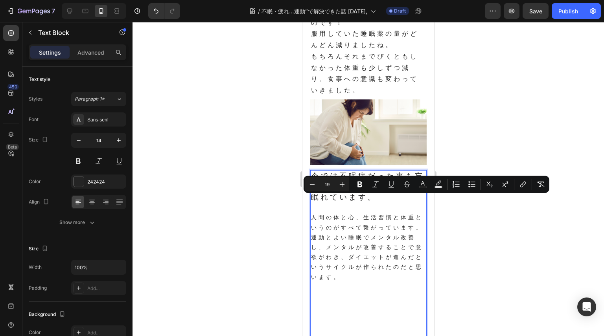
drag, startPoint x: 360, startPoint y: 203, endPoint x: 372, endPoint y: 206, distance: 12.4
click at [372, 201] on span "今では不眠症だった事も忘れてしまったくらい夜よく眠れています。" at bounding box center [366, 186] width 113 height 29
click at [377, 201] on span "今では不眠症だった事も忘れてしまったくらい夜よく眠れています。" at bounding box center [366, 186] width 113 height 29
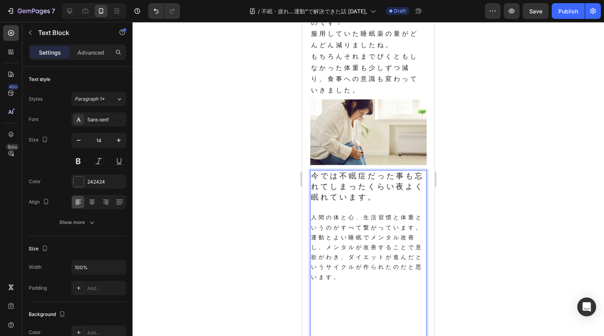
click at [370, 252] on p "人間の体と心、生活習慣と体重というのがすべて繋がっています。運動とよい睡眠でメンタル改善し、メンタルが改善することで意欲がわき、ダイエットが進んだというサイク…" at bounding box center [367, 247] width 115 height 69
click at [395, 237] on p "人間の体と心、生活習慣と体重というのがすべて繋がっています。運動とよい睡眠でメンタル改善し、メンタルが改善することで意欲がわき、ダイエットが進んだというサイク…" at bounding box center [367, 247] width 115 height 69
click at [400, 235] on p "人間の体と心、生活習慣と体重というのがすべて繋がっています。運動とよい睡眠でメンタル改善し、メンタルが改善することで意欲がわき、ダイエットが進んだというサイク…" at bounding box center [367, 247] width 115 height 69
click at [362, 244] on p "人間の体と心、生活習慣と体、体重というのがすべて繋がっています。運動とよい睡眠でメンタル改善し、メンタルが改善することで意欲がわき、ダイエットが進んだというサ…" at bounding box center [367, 247] width 115 height 69
click at [406, 237] on p "人間の体と心、生活習慣と体、体重というのはすべて繋がっています。運動とよい睡眠でメンタル改善し、メンタルが改善することで意欲がわき、ダイエットが進んだというサ…" at bounding box center [367, 247] width 115 height 69
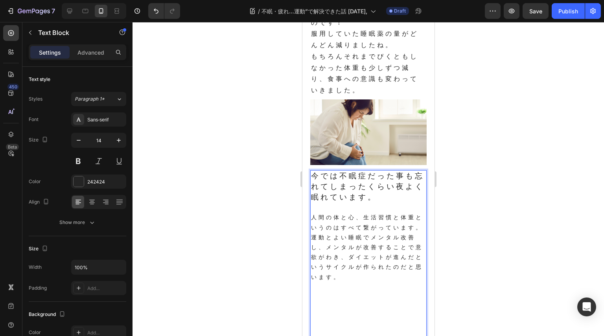
click at [398, 265] on p "人間の体と心、生活習慣と体重というのはすべて繋がっています。運動とよい睡眠でメンタル改善し、メンタルが改善することで意欲がわき、ダイエットが進んだというサイク…" at bounding box center [367, 247] width 115 height 69
click at [378, 282] on p "人間の体と心、生活習慣と体重というのはすべて繋がっています。運動とよい睡眠でメンタル改善し、メンタルが改善することで意欲がわき、ダイエットが進んだというサイク…" at bounding box center [367, 247] width 115 height 69
click at [381, 282] on p "人間の体と心、生活習慣と体重というのはすべて繋がっています。運動とよい睡眠でメンタル改善し、メンタルが改善することで意欲がわき、ダイエットが進んだというサイク…" at bounding box center [367, 247] width 115 height 69
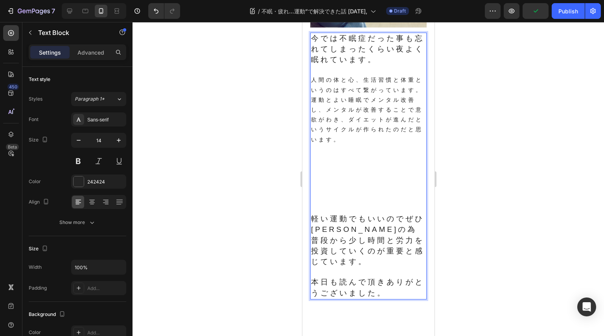
scroll to position [786, 0]
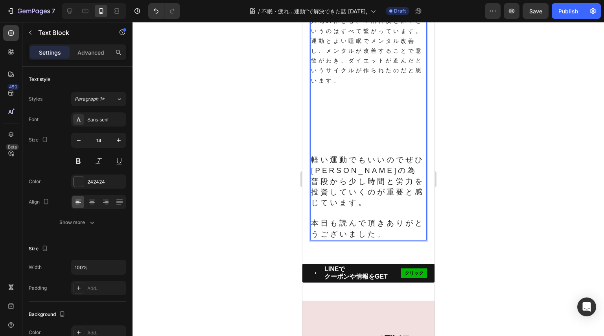
click at [374, 208] on p "軽い運動でもいいのでぜひ[PERSON_NAME]の為普段から少し時間と労力を投資していくのが重要と感じています。" at bounding box center [367, 181] width 115 height 53
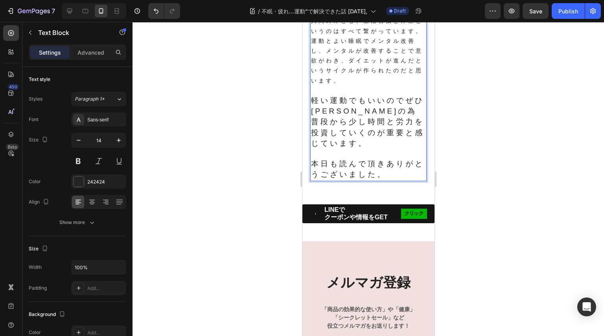
click at [326, 147] on span "軽い運動でもいいのでぜひ[PERSON_NAME]の為普段から少し時間と労力を投資していくのが重要と感じています。" at bounding box center [366, 121] width 113 height 51
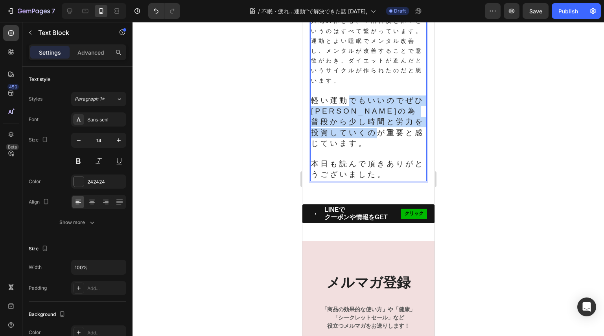
drag, startPoint x: 330, startPoint y: 162, endPoint x: 352, endPoint y: 114, distance: 52.9
click at [352, 114] on p "軽い運動でもいいのでぜひ[PERSON_NAME]の為普段から少し時間と労力を投資していくのが重要と感じています。" at bounding box center [367, 121] width 115 height 53
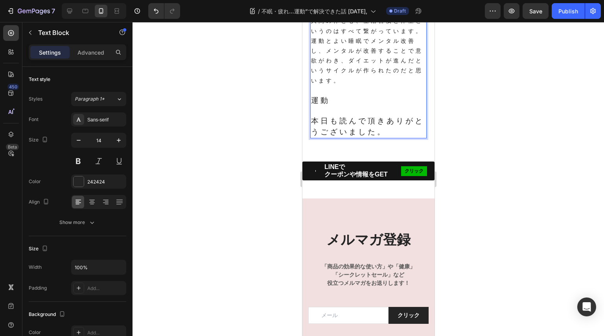
scroll to position [753, 0]
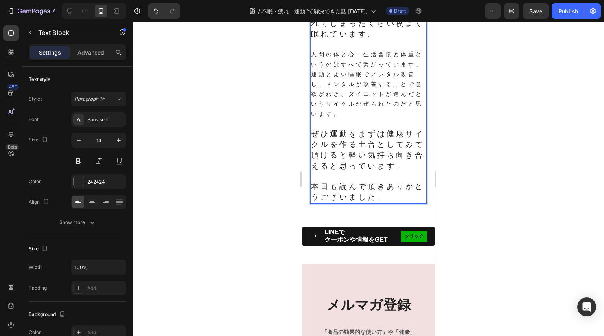
click at [369, 163] on span "ぜひ運動をまずは健康サイクルを作る土台としてみて頂けると軽い気持ち向き合えると思っています。" at bounding box center [366, 150] width 113 height 40
click at [394, 163] on span "ぜひ運動をまずは健康サイクルを作る土台としてみて頂けると軽い気持ち向き合えると思っています。" at bounding box center [366, 150] width 113 height 40
click at [322, 170] on span "ぜひ運動をまずは健康サイクルを作る土台としてみて頂けると軽い気持ち向き合えると思っています。" at bounding box center [366, 150] width 113 height 40
click at [329, 170] on span "ぜひ運動をまずは健康サイクルを作る土台としてみて頂けると軽い気持ち向き合えると思っています。" at bounding box center [366, 150] width 113 height 40
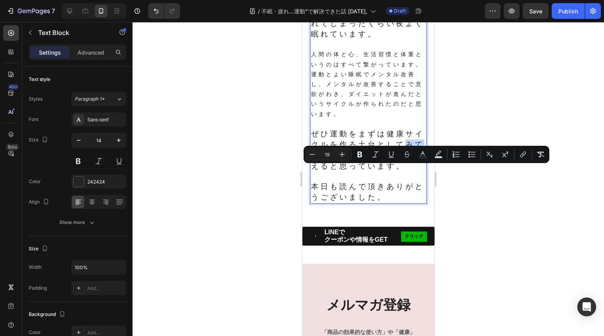
drag, startPoint x: 329, startPoint y: 174, endPoint x: 311, endPoint y: 174, distance: 17.7
click at [311, 170] on span "ぜひ運動をまずは健康サイクルを作る土台としてみて頂けると軽い気持ち向き合えると思っています。" at bounding box center [366, 150] width 113 height 40
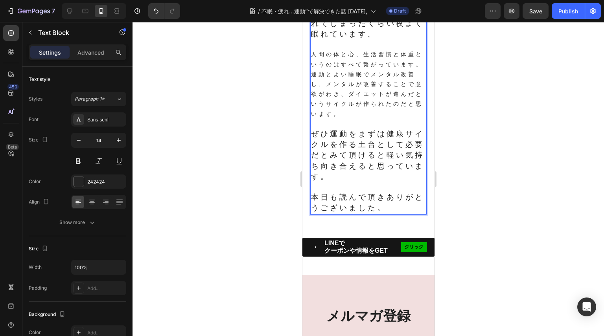
click at [378, 182] on p "ぜひ運動をまずは健康サイクルを作る土台として必要だとみて頂けると軽い気持ち向き合えると思っています。" at bounding box center [367, 155] width 115 height 53
click at [327, 181] on span "ぜひ運動をまずは健康サイクルを作る土台として必要だとみて頂けると軽い気持ち向き合えると思っています。" at bounding box center [366, 155] width 113 height 51
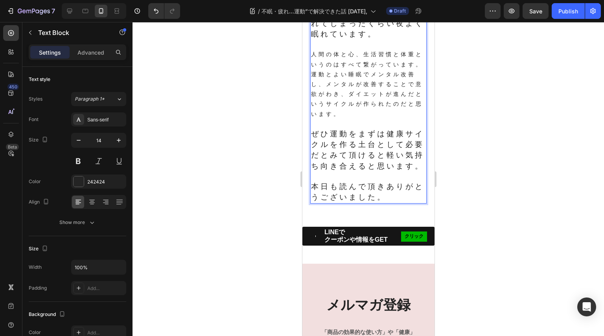
click at [345, 170] on span "ぜひ運動をまずは健康サイクルを作る土台として必要だとみて頂けると軽い気持ち向き合えると思います。" at bounding box center [366, 150] width 113 height 40
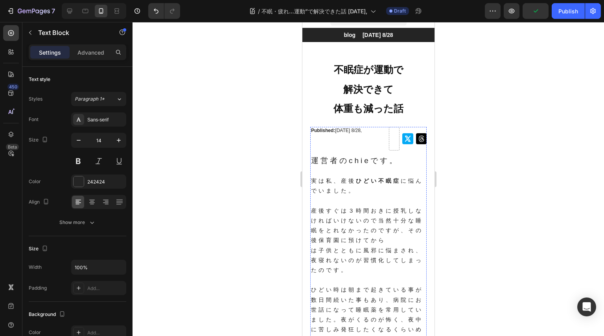
scroll to position [6, 0]
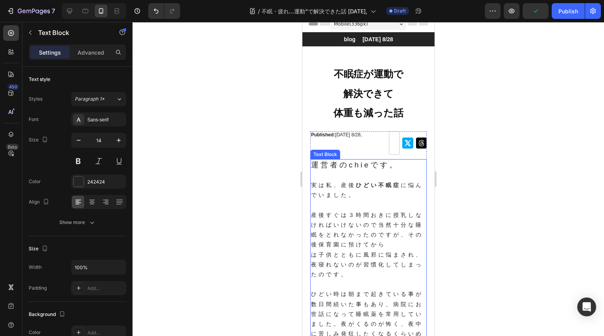
click at [393, 200] on p "実は私、産後 ひどい不眠症 に悩んでいました。" at bounding box center [367, 190] width 115 height 20
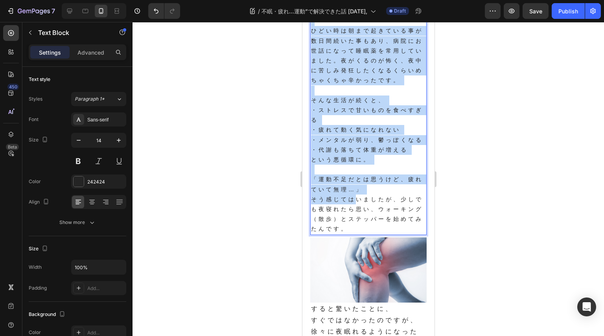
scroll to position [281, 0]
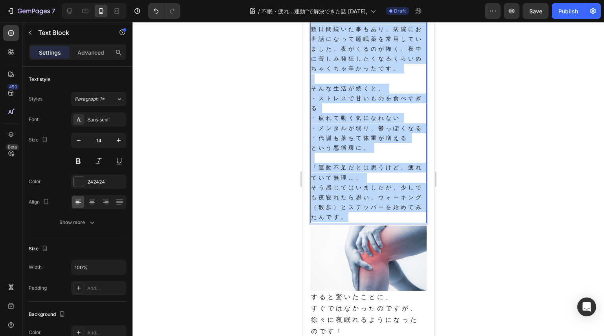
drag, startPoint x: 312, startPoint y: 166, endPoint x: 378, endPoint y: 239, distance: 97.7
click at [378, 223] on div "運営者のchieです。 実は私、産後 ひどい不眠症 に悩んでいました。 産後すぐは３時間おきに授乳しなければいけないので当然十分な睡眠をとれなかったのですが、…" at bounding box center [368, 53] width 116 height 339
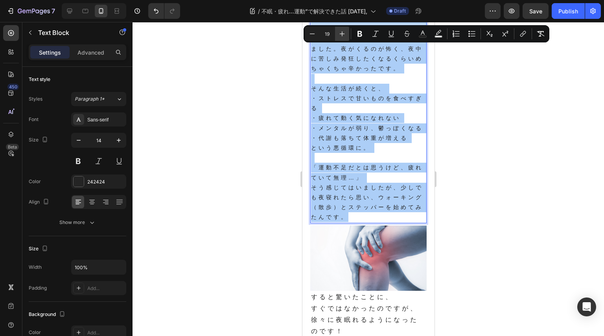
click at [340, 33] on icon "Editor contextual toolbar" at bounding box center [342, 34] width 8 height 8
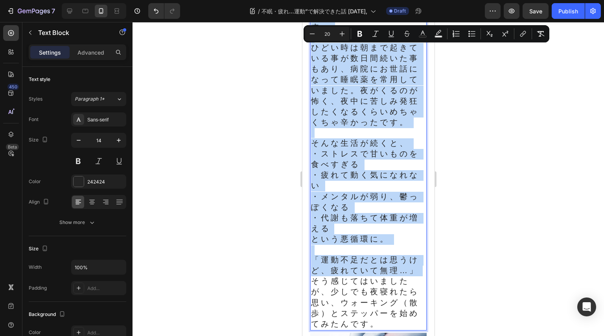
scroll to position [314, 0]
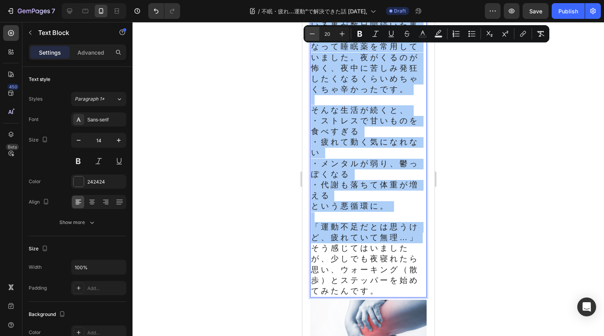
click at [311, 32] on icon "Editor contextual toolbar" at bounding box center [312, 34] width 8 height 8
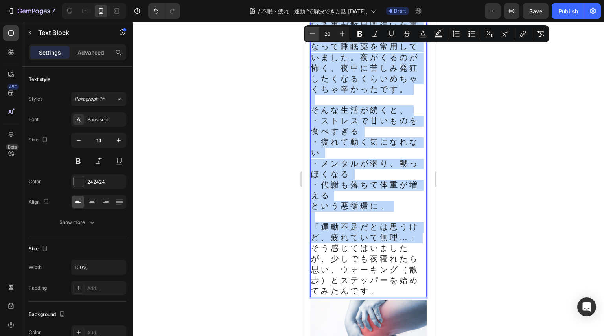
type input "19"
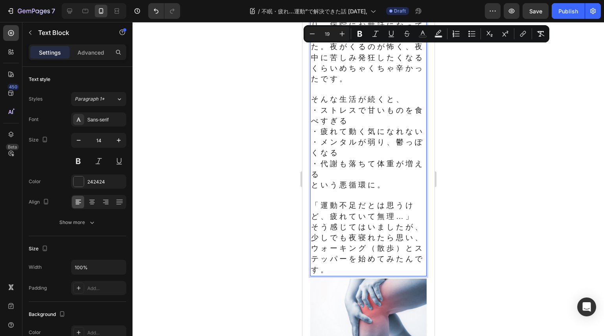
click at [336, 75] on span "ひどい時は朝まで起きている事が数日間続いた事もあり、病院にお世話になって睡眠薬を常用していました。夜がくるのが怖く、夜中に苦しみ発狂したくなるくらいめちゃくち…" at bounding box center [366, 41] width 113 height 83
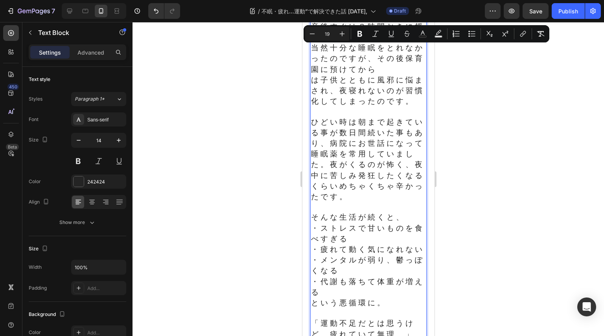
click at [371, 160] on span "ひどい時は朝まで起きている事が数日間続いた事もあり、病院にお世話になって睡眠薬を常用していました。夜がくるのが怖く、夜中に苦しみ発狂したくなるくらいめちゃくち…" at bounding box center [366, 159] width 113 height 83
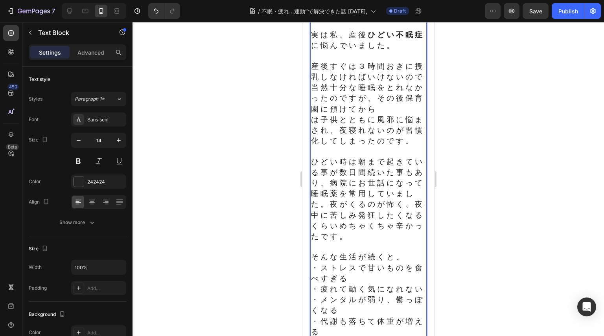
scroll to position [157, 0]
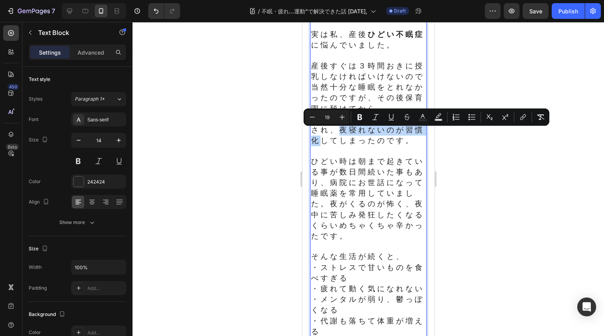
drag, startPoint x: 350, startPoint y: 134, endPoint x: 340, endPoint y: 145, distance: 14.5
click at [340, 145] on span "は子供とともに風邪に悩まされ、夜寝れないのが習慣化してしまったのです。" at bounding box center [366, 129] width 113 height 29
click at [390, 114] on icon "Editor contextual toolbar" at bounding box center [391, 117] width 8 height 8
click at [392, 173] on span "ひどい時は朝まで起きている事が数日間続いた事もあり、病院にお世話になって睡眠薬を常用していました。夜がくるのが怖く、夜中に苦しみ発狂したくなるくらいめちゃくち…" at bounding box center [366, 198] width 113 height 83
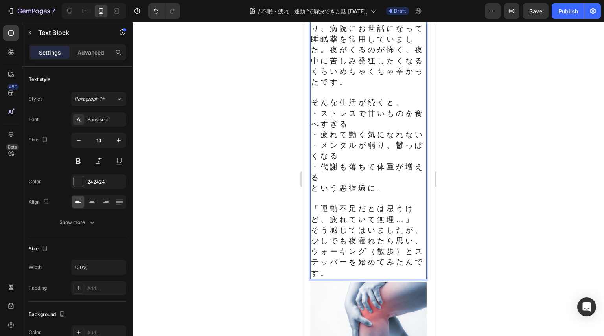
scroll to position [314, 0]
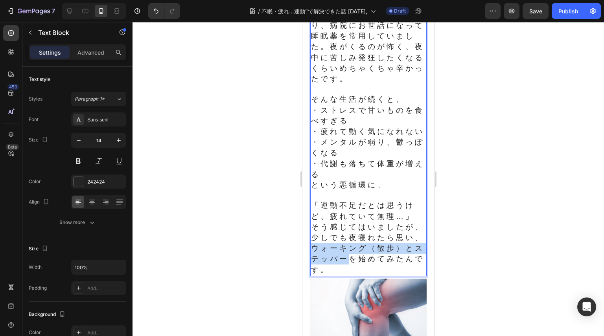
drag, startPoint x: 336, startPoint y: 283, endPoint x: 388, endPoint y: 299, distance: 54.2
click at [388, 274] on span "そう感じてはいましたが、少しでも夜寝れたら思い、ウォーキング（散歩）とステッパーを始めてみたんです。" at bounding box center [366, 248] width 113 height 51
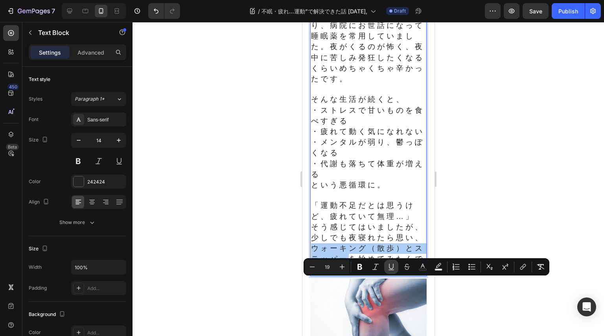
click at [391, 262] on button "Underline" at bounding box center [391, 267] width 14 height 14
click at [397, 275] on p "「運動不足だとは思うけど、疲れていて無理…」 そう感じてはいましたが、少しでも夜寝れたら思い、 ウォーキング（散歩）とステッパー を始めてみたんです。" at bounding box center [367, 237] width 115 height 75
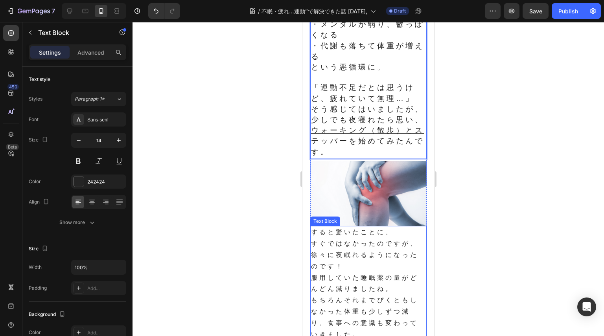
click at [394, 272] on p "すぐではなかったのですが、徐々に夜眠れるようになったのです！" at bounding box center [367, 255] width 115 height 34
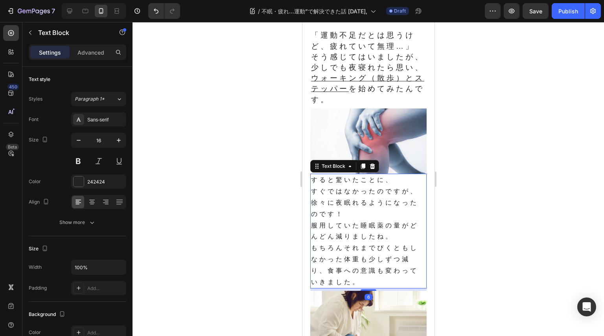
scroll to position [510, 0]
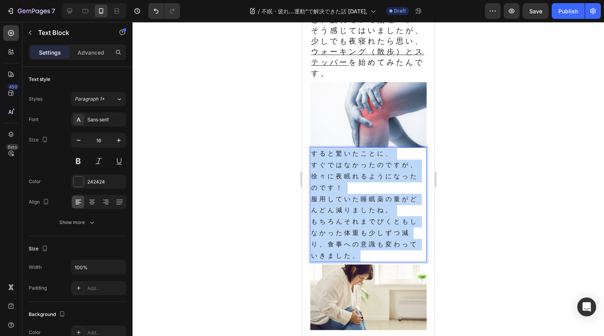
drag, startPoint x: 313, startPoint y: 190, endPoint x: 388, endPoint y: 290, distance: 125.3
click at [388, 262] on div "すると驚いたことに、 すぐではなかったのですが、徐々に夜眠れるようになったのです！ 服用していた睡眠薬の量がどんどん減りましたね。 もちろんそれまでぴくともし…" at bounding box center [368, 204] width 116 height 115
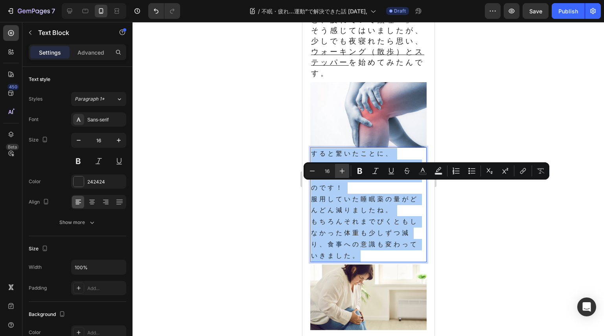
click at [342, 171] on icon "Editor contextual toolbar" at bounding box center [342, 171] width 5 height 5
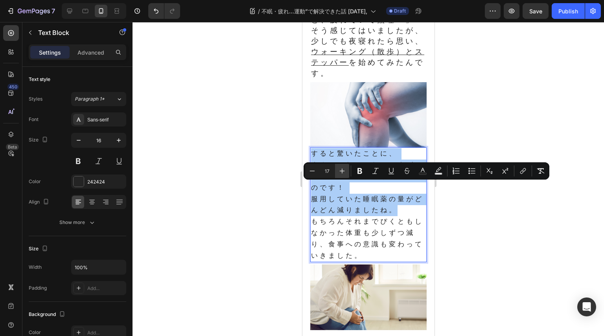
click at [342, 171] on icon "Editor contextual toolbar" at bounding box center [342, 171] width 5 height 5
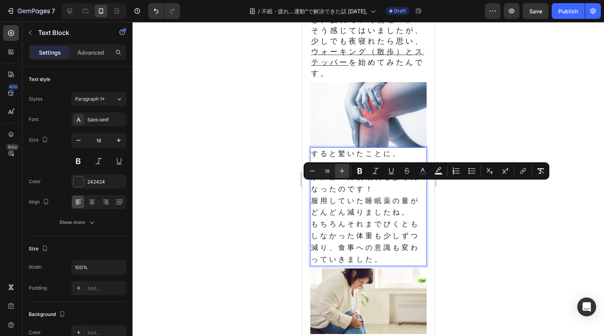
click at [342, 171] on icon "Editor contextual toolbar" at bounding box center [342, 171] width 5 height 5
type input "19"
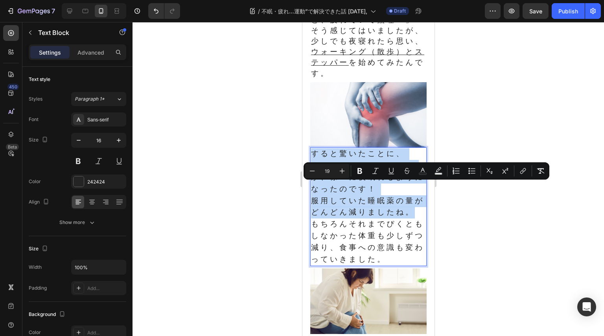
click at [369, 193] on span "すぐではなかったのですが、徐々に夜眠れるようになったのです！" at bounding box center [366, 177] width 113 height 32
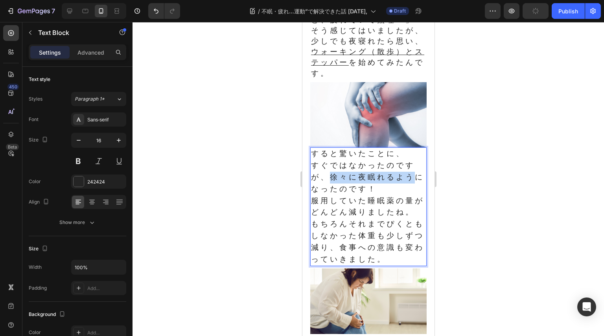
drag, startPoint x: 329, startPoint y: 208, endPoint x: 411, endPoint y: 212, distance: 82.6
click at [411, 193] on span "すぐではなかったのですが、徐々に夜眠れるようになったのです！" at bounding box center [366, 177] width 113 height 32
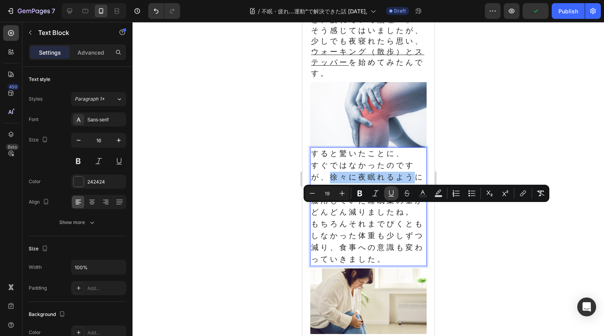
click at [390, 191] on icon "Editor contextual toolbar" at bounding box center [391, 193] width 8 height 8
click at [389, 217] on span "服用していた睡眠薬の量がどんどん減りましたね。" at bounding box center [366, 206] width 113 height 20
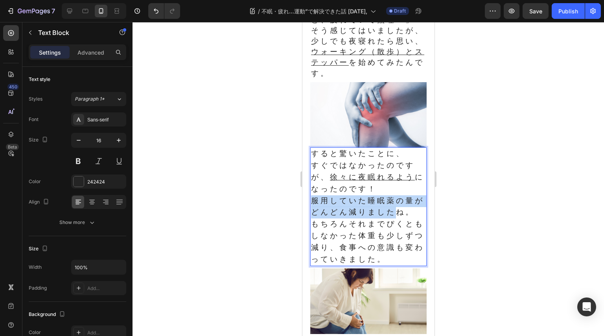
drag, startPoint x: 314, startPoint y: 234, endPoint x: 403, endPoint y: 248, distance: 90.3
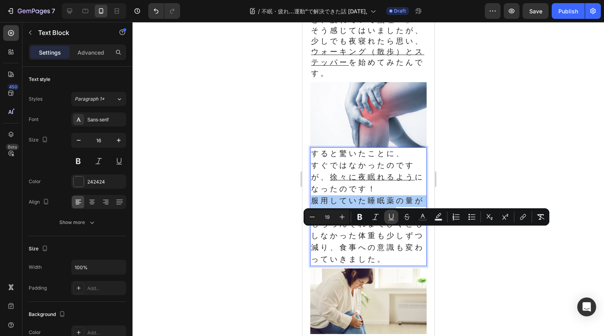
click at [387, 220] on icon "Editor contextual toolbar" at bounding box center [391, 217] width 8 height 8
click at [385, 219] on p "服用していた睡眠薬の量がどんどん減りました ね。" at bounding box center [367, 207] width 115 height 24
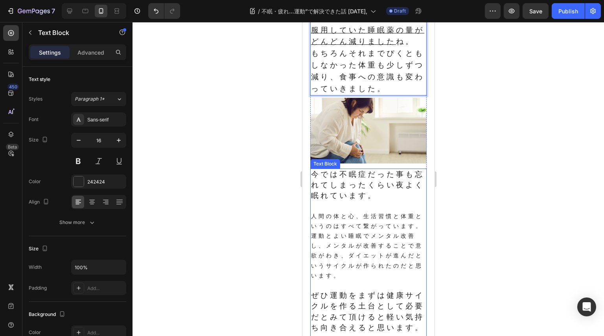
scroll to position [707, 0]
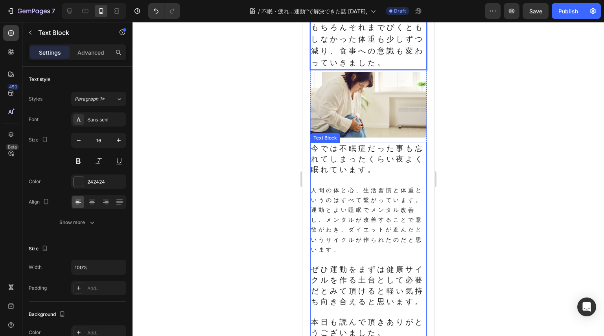
click at [371, 249] on p "人間の体と心、生活習慣と体重というのはすべて繋がっています。運動とよい睡眠でメンタル改善し、メンタルが改善することで意欲がわき、ダイエットが進んだというサイク…" at bounding box center [367, 219] width 115 height 69
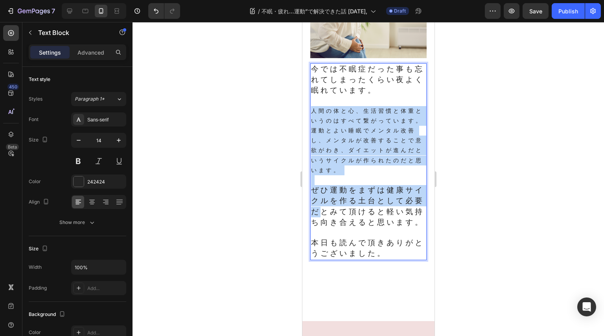
scroll to position [825, 0]
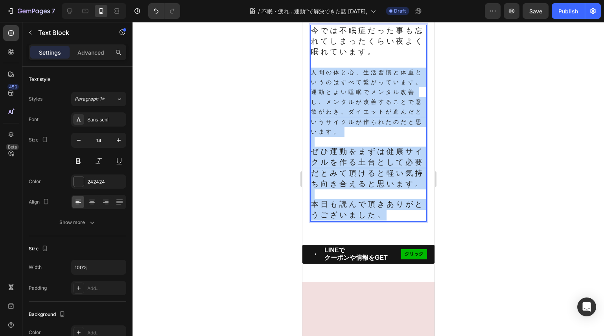
drag, startPoint x: 311, startPoint y: 232, endPoint x: 400, endPoint y: 270, distance: 96.9
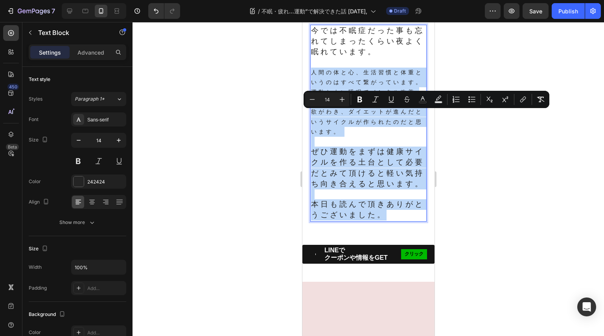
click at [347, 108] on div "Minus 14 Plus Bold Italic Underline Strikethrough Text Color Text Background Co…" at bounding box center [426, 99] width 246 height 17
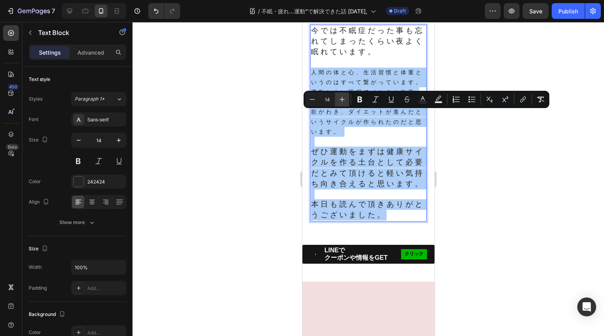
click at [343, 103] on button "Plus" at bounding box center [342, 99] width 14 height 14
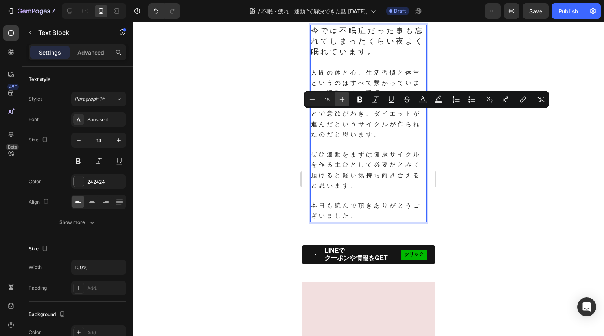
click at [340, 98] on icon "Editor contextual toolbar" at bounding box center [342, 99] width 8 height 8
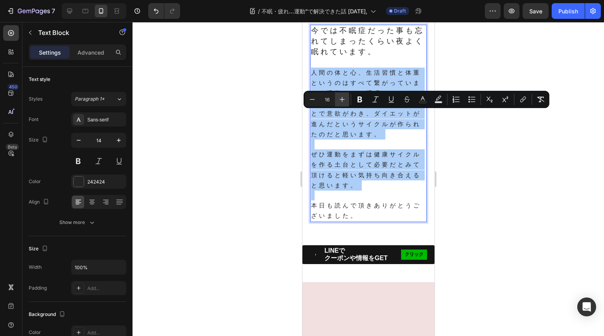
click at [340, 98] on icon "Editor contextual toolbar" at bounding box center [342, 99] width 8 height 8
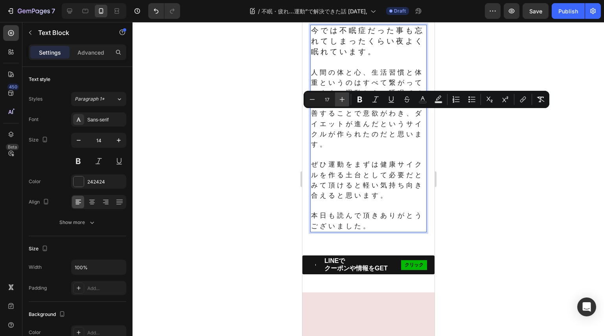
click at [340, 98] on icon "Editor contextual toolbar" at bounding box center [342, 99] width 8 height 8
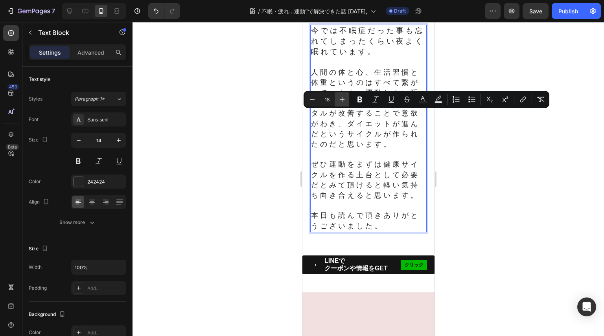
click at [340, 98] on icon "Editor contextual toolbar" at bounding box center [342, 99] width 8 height 8
type input "19"
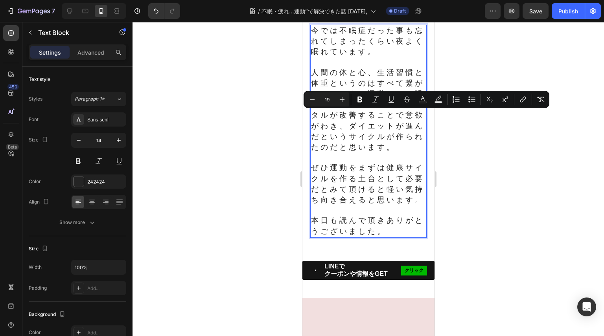
click at [344, 151] on span "人間の体と心、生活習慣と体重というのはすべて繋がっています。運動とよい睡眠でメンタル改善し、メンタルが改善することで意欲がわき、ダイエットが進んだというサイク…" at bounding box center [366, 109] width 113 height 83
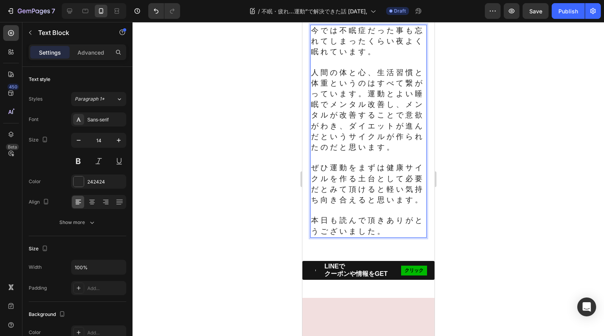
click at [396, 151] on span "人間の体と心、生活習慣と体重というのはすべて繋がっています。運動とよい睡眠でメンタル改善し、メンタルが改善することで意欲がわき、ダイエットが進んだというサイク…" at bounding box center [366, 109] width 113 height 83
click at [364, 151] on span "人間の体と心、生活習慣と体重というのはすべて繋がっています。運動とよい睡眠でメンタルが改善し、メンタルが改善することで意欲がわき、ダイエットが進んだというサイ…" at bounding box center [366, 109] width 113 height 83
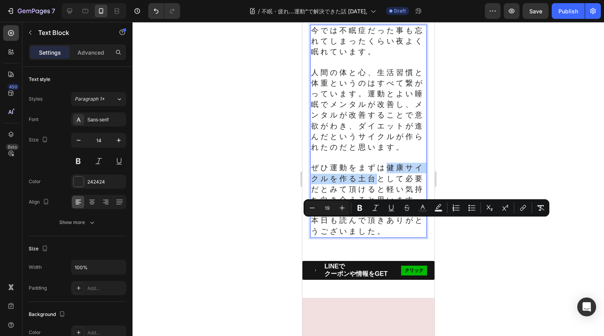
drag, startPoint x: 386, startPoint y: 224, endPoint x: 387, endPoint y: 237, distance: 13.0
click at [387, 204] on span "ぜひ運動をまずは健康サイクルを作る土台として必要だとみて頂けると軽い気持ち向き合えると思います。" at bounding box center [366, 183] width 113 height 40
click at [387, 207] on button "Underline" at bounding box center [391, 208] width 14 height 14
click at [390, 206] on p "ぜひ運動をまずは 健康サイクルを作る土台 として必要だとみて頂けると軽い気持ち向き合えると思います。" at bounding box center [367, 184] width 115 height 43
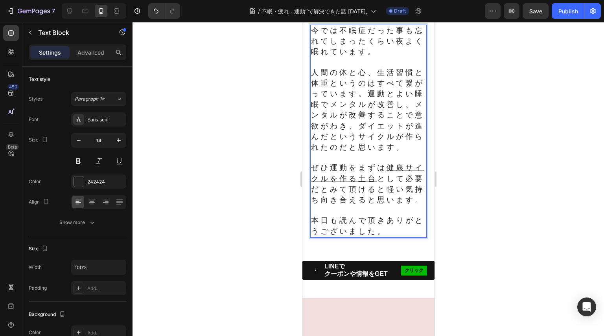
click at [398, 237] on p "本日も読んで頂きありがとうございました。" at bounding box center [367, 225] width 115 height 21
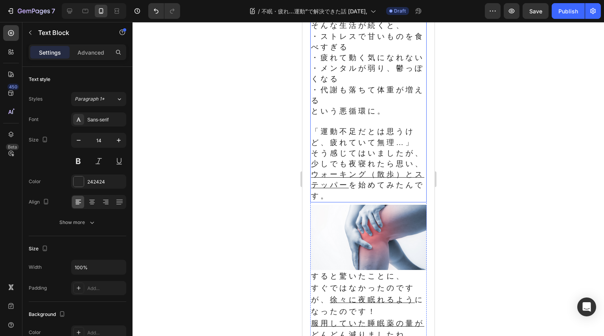
scroll to position [393, 0]
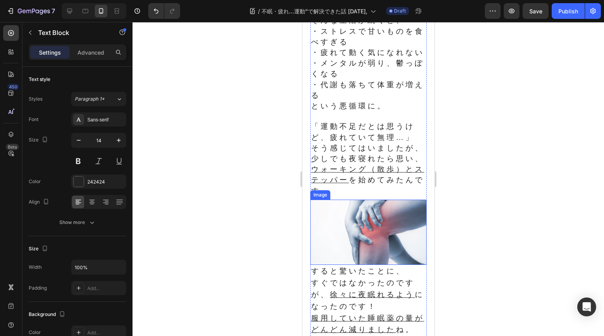
click at [390, 258] on img at bounding box center [368, 233] width 116 height 66
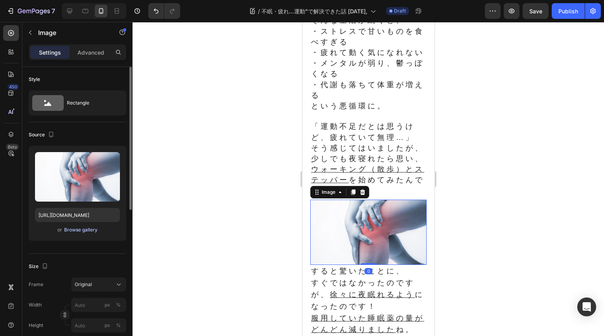
click at [82, 231] on div "Browse gallery" at bounding box center [80, 229] width 33 height 7
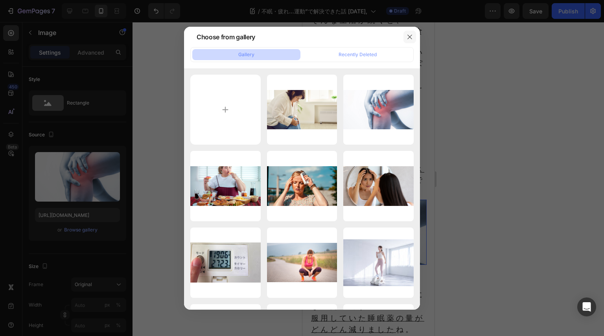
click at [406, 37] on icon "button" at bounding box center [409, 37] width 6 height 6
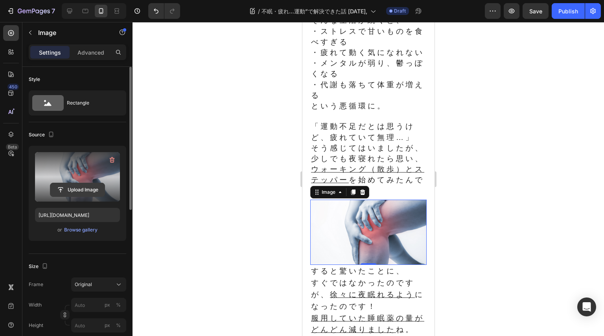
click at [74, 188] on input "file" at bounding box center [77, 189] width 54 height 13
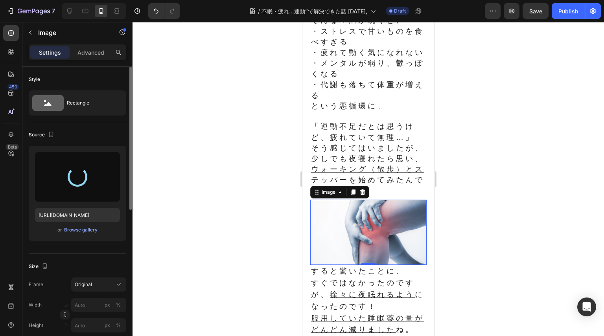
type input "[URL][DOMAIN_NAME]"
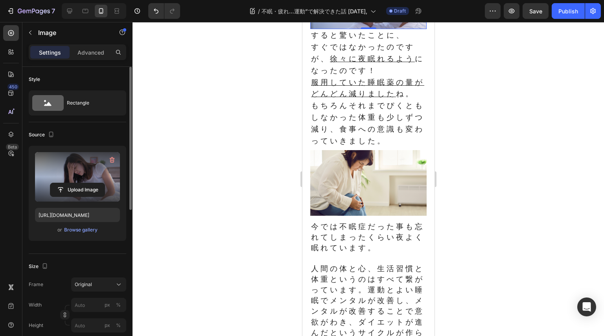
scroll to position [707, 0]
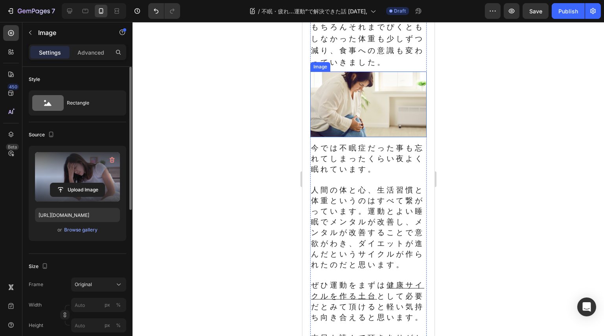
click at [380, 137] on img at bounding box center [368, 105] width 116 height 66
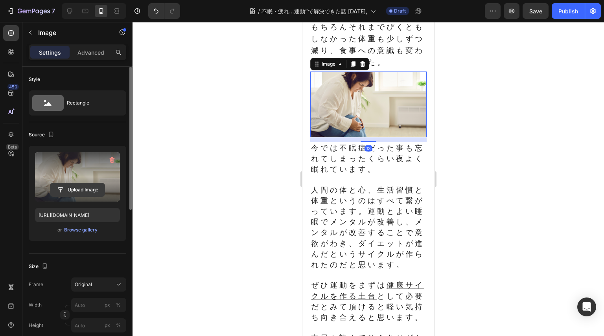
click at [91, 191] on input "file" at bounding box center [77, 189] width 54 height 13
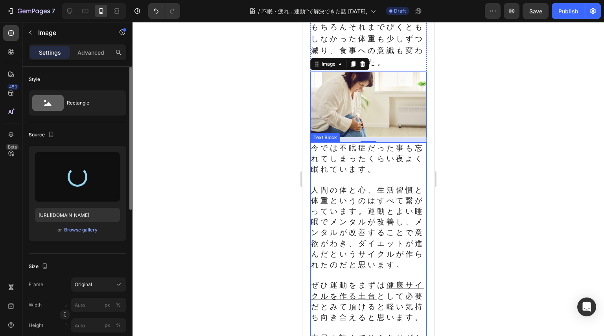
type input "[URL][DOMAIN_NAME]"
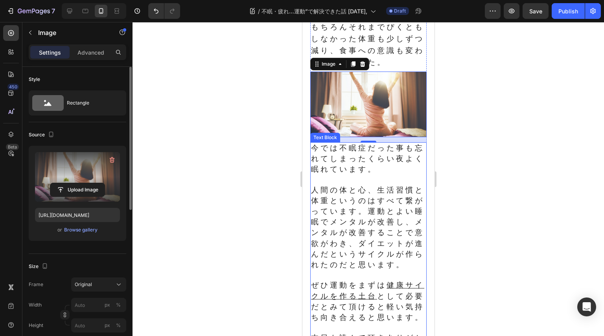
scroll to position [747, 0]
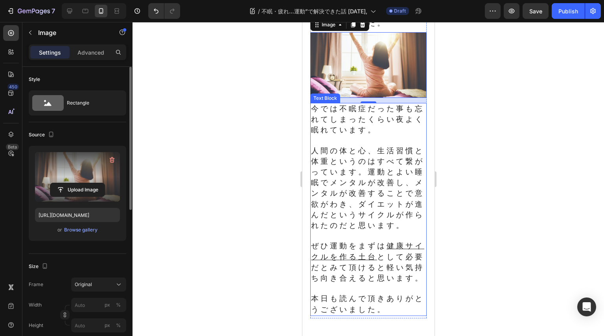
click at [386, 230] on span "人間の体と心、生活習慣と体重というのはすべて繋がっています。運動とよい睡眠でメンタルが改善し、メンタルが改善することで意欲がわき、ダイエットが進んだというサイ…" at bounding box center [366, 188] width 113 height 83
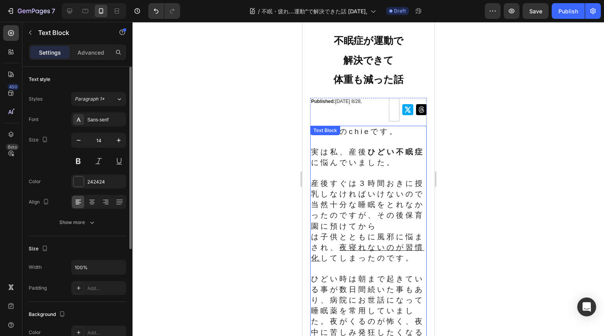
scroll to position [0, 0]
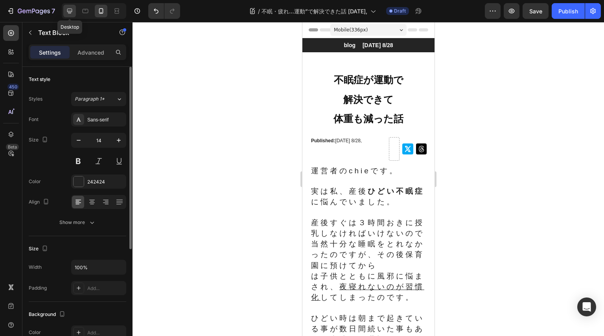
click at [72, 8] on icon at bounding box center [70, 11] width 8 height 8
type input "16"
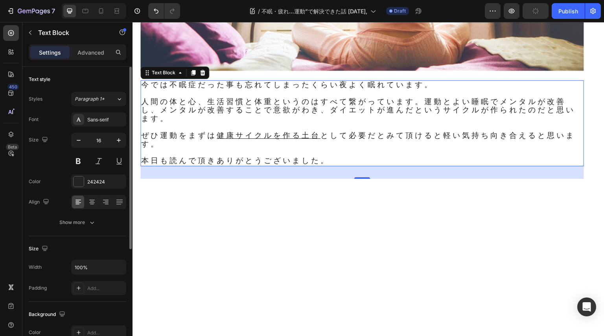
scroll to position [644, 0]
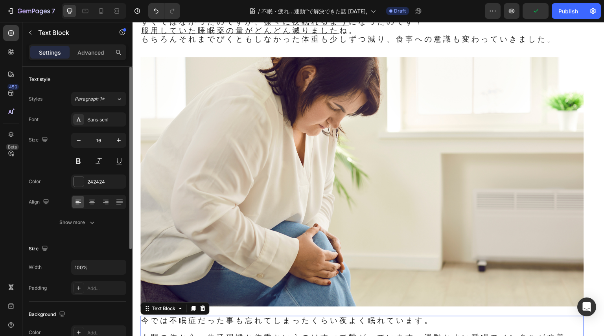
click at [355, 141] on img at bounding box center [361, 182] width 443 height 250
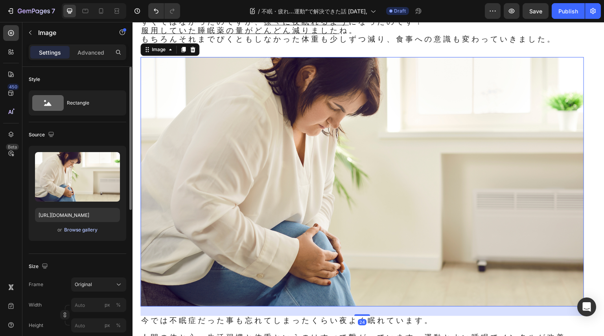
click at [87, 226] on div "Browse gallery" at bounding box center [80, 229] width 33 height 7
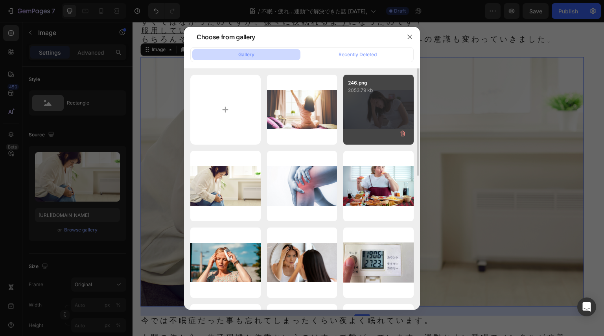
click at [367, 121] on div "246.png 2053.79 kb" at bounding box center [378, 110] width 70 height 70
type input "[URL][DOMAIN_NAME]"
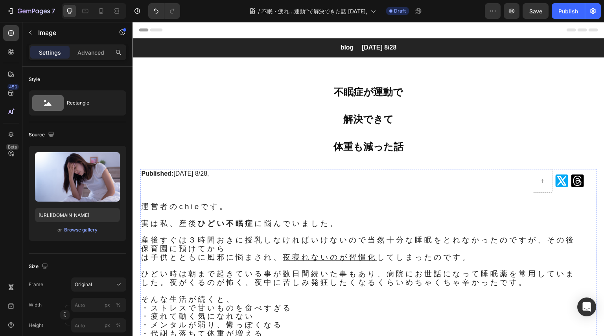
scroll to position [236, 0]
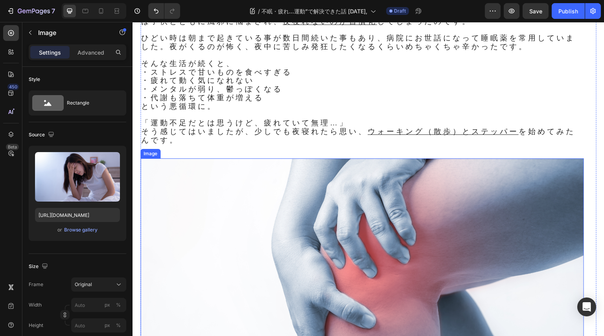
click at [362, 241] on img at bounding box center [361, 283] width 443 height 250
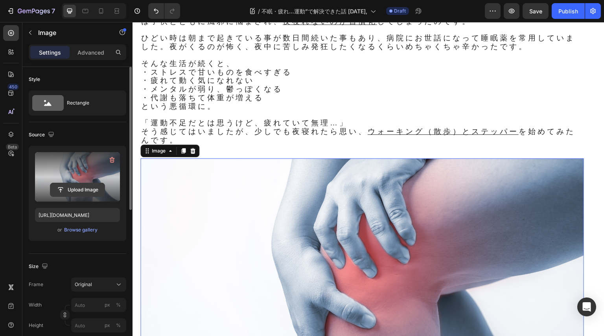
click at [75, 187] on input "file" at bounding box center [77, 189] width 54 height 13
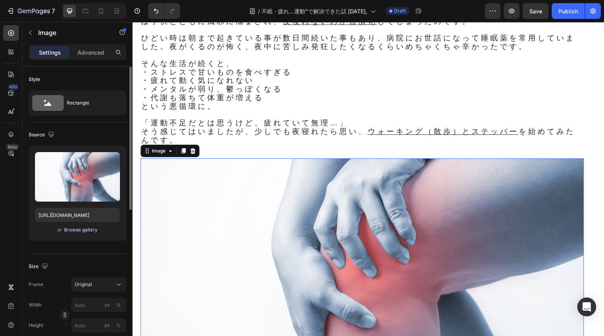
click at [83, 229] on div "Browse gallery" at bounding box center [80, 229] width 33 height 7
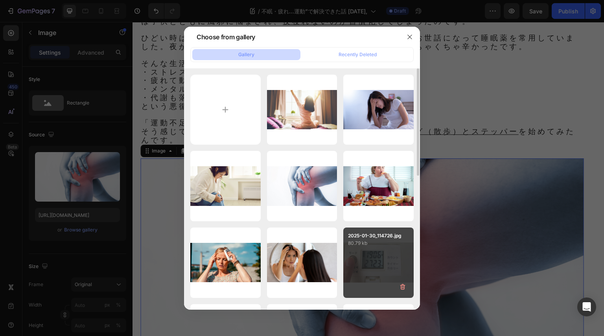
drag, startPoint x: 359, startPoint y: 114, endPoint x: 392, endPoint y: 248, distance: 138.8
click at [0, 0] on div "246.png 2053.79 kb" at bounding box center [0, 0] width 0 height 0
type input "[URL][DOMAIN_NAME]"
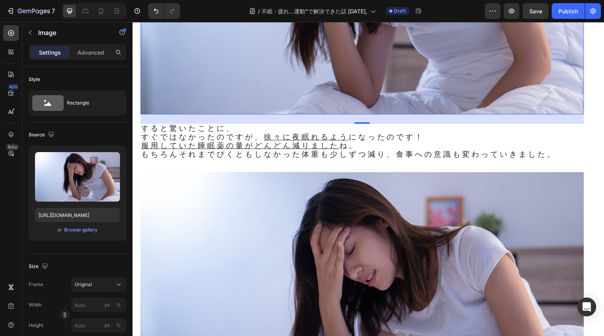
scroll to position [589, 0]
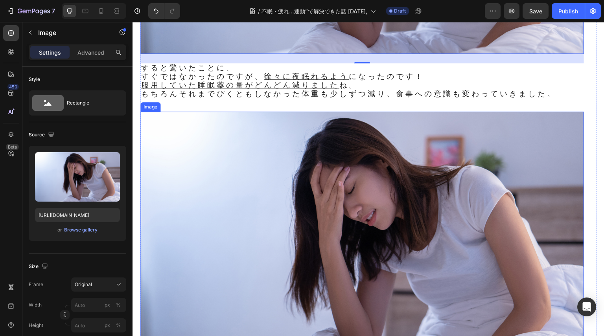
click at [373, 234] on img at bounding box center [361, 237] width 443 height 250
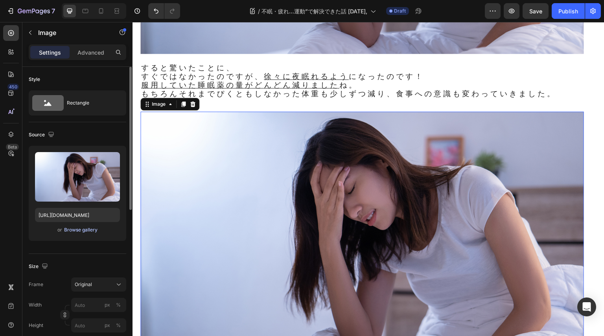
click at [83, 231] on div "Browse gallery" at bounding box center [80, 229] width 33 height 7
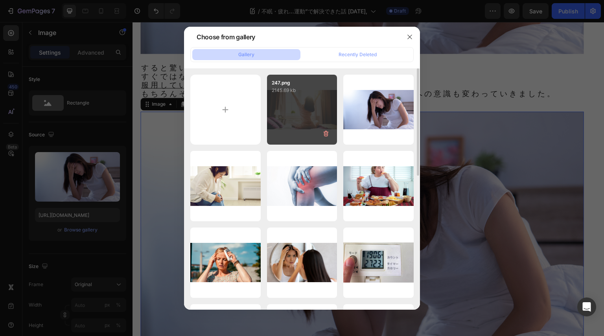
click at [307, 120] on div "247.png 2145.69 kb" at bounding box center [302, 110] width 70 height 70
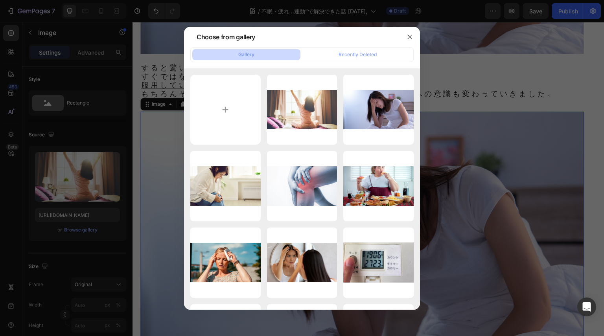
type input "[URL][DOMAIN_NAME]"
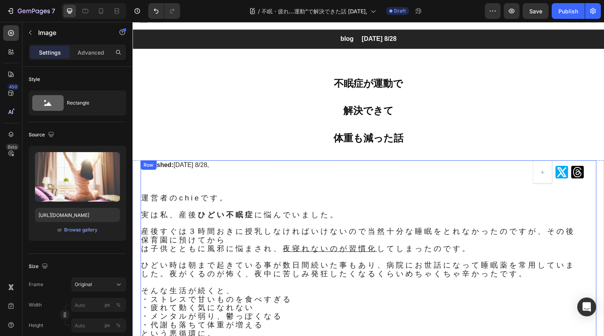
scroll to position [0, 0]
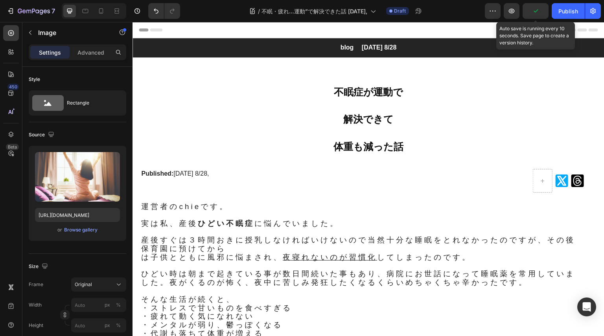
click at [538, 11] on icon "button" at bounding box center [535, 11] width 8 height 8
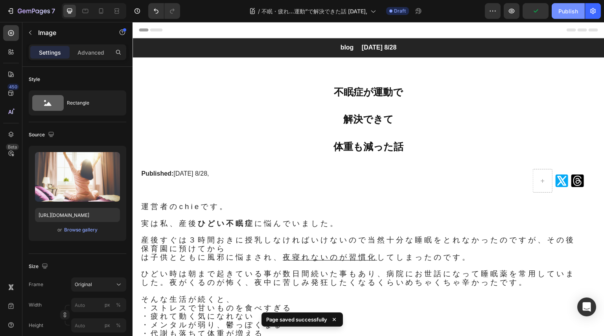
click at [562, 11] on div "Publish" at bounding box center [568, 11] width 20 height 8
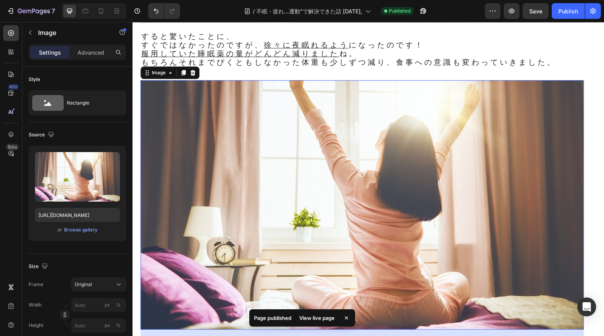
scroll to position [589, 0]
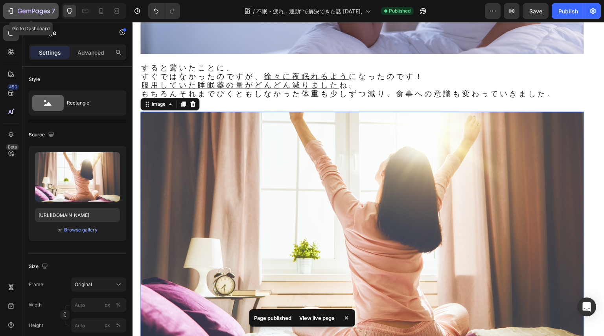
click at [10, 10] on icon "button" at bounding box center [11, 11] width 8 height 8
